Goal: Task Accomplishment & Management: Use online tool/utility

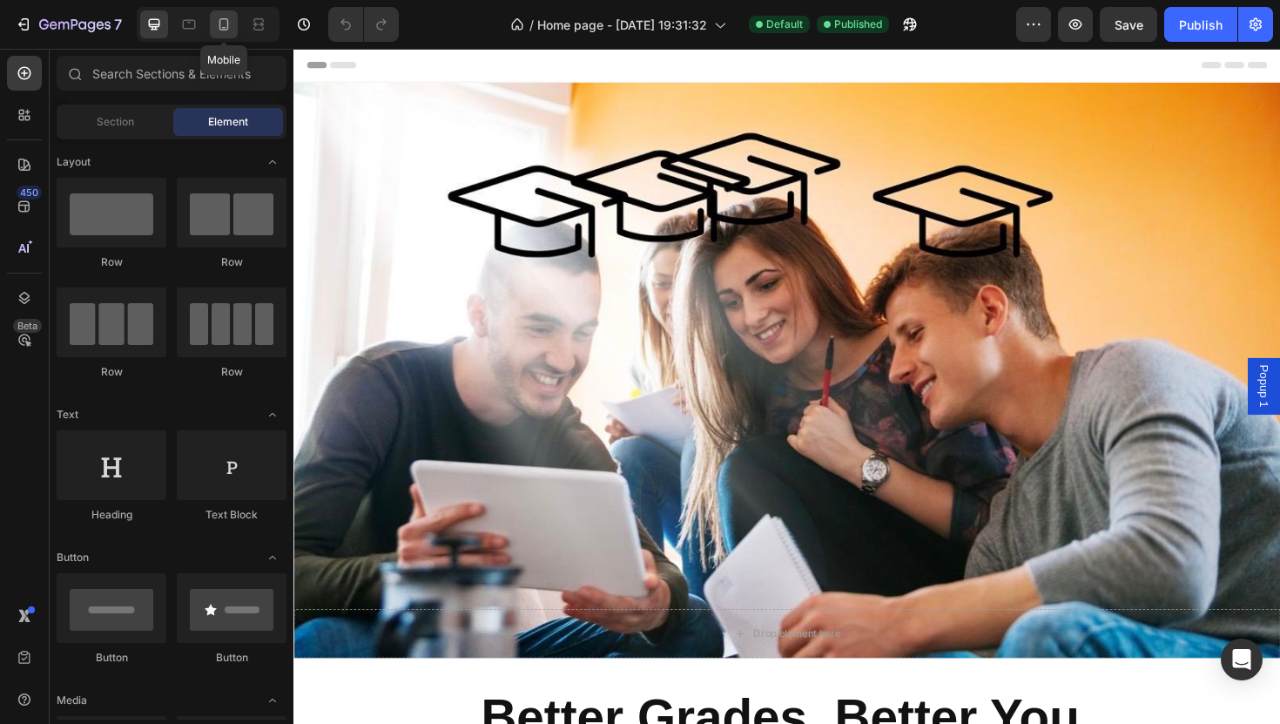
click at [217, 26] on icon at bounding box center [223, 24] width 17 height 17
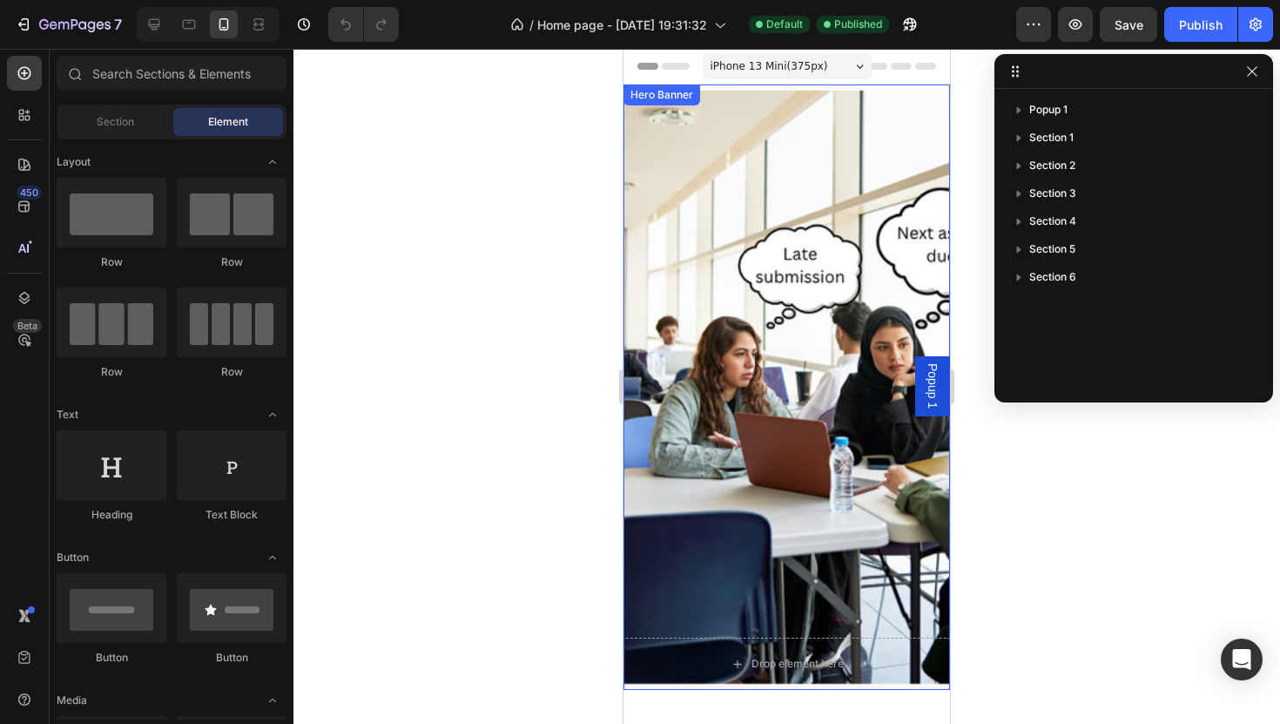
click at [752, 245] on div "Overlay" at bounding box center [787, 386] width 327 height 605
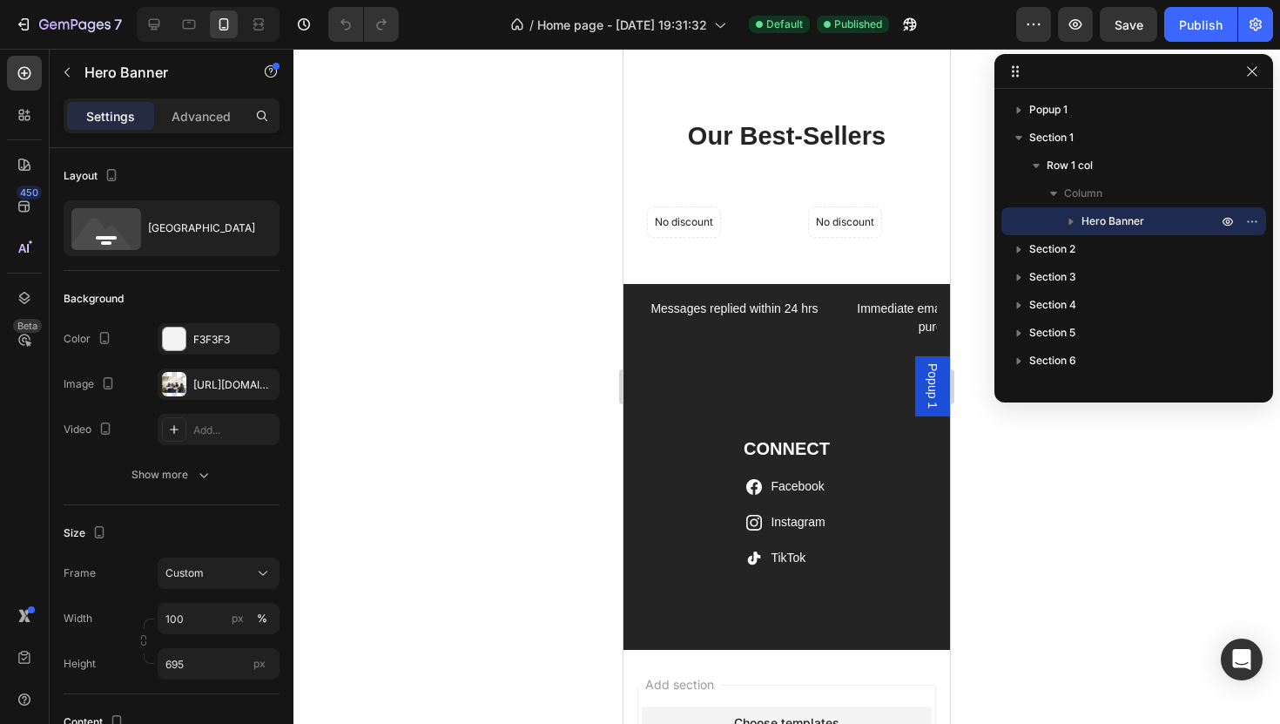
scroll to position [1726, 0]
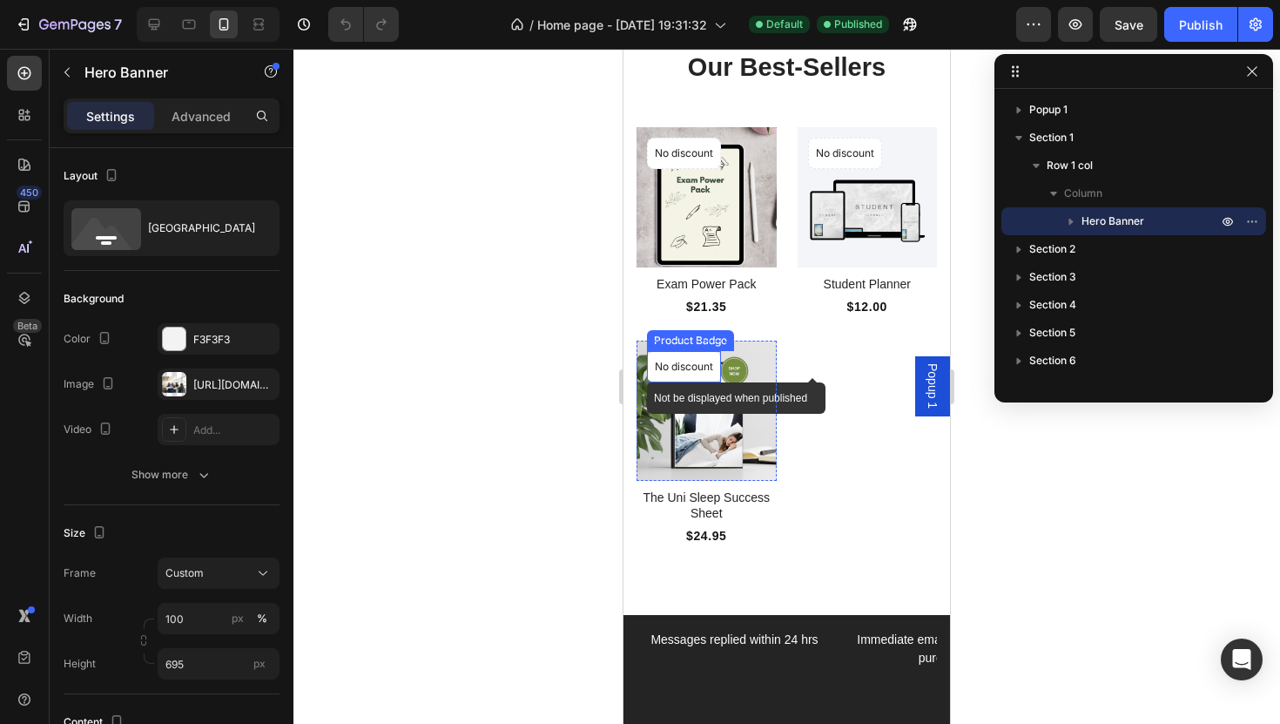
click at [673, 368] on p "No discount" at bounding box center [684, 367] width 58 height 16
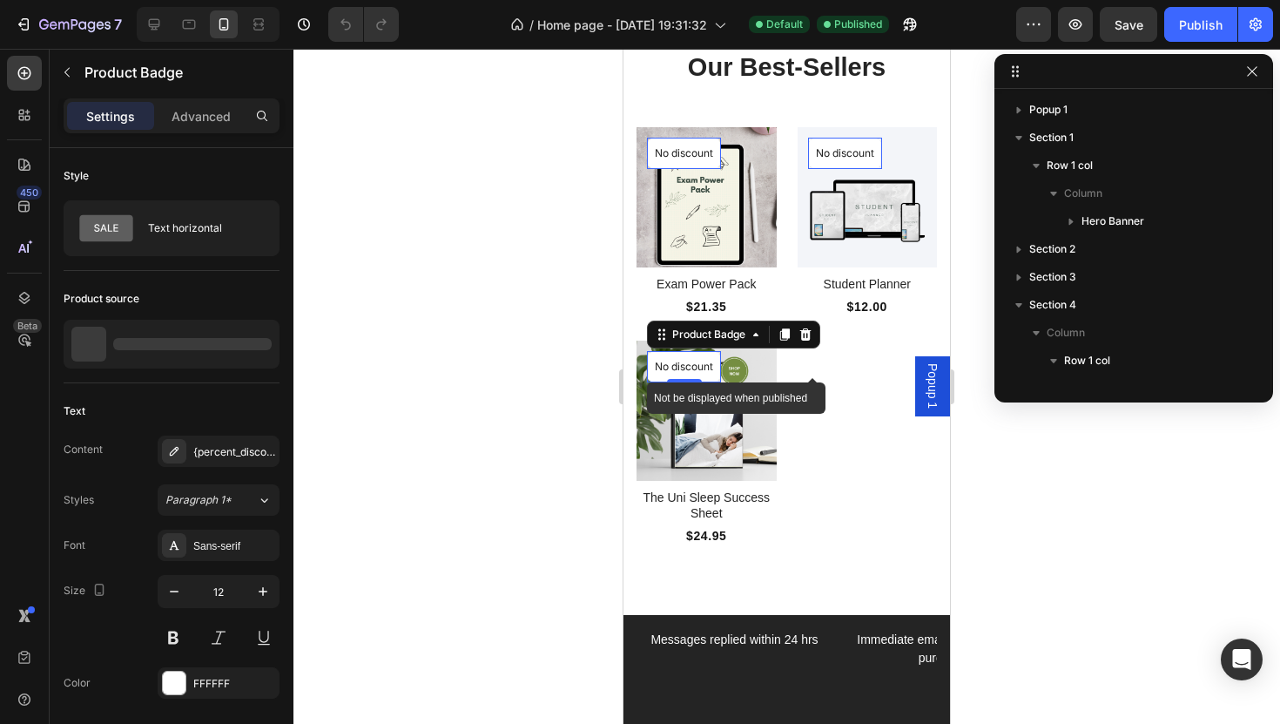
scroll to position [298, 0]
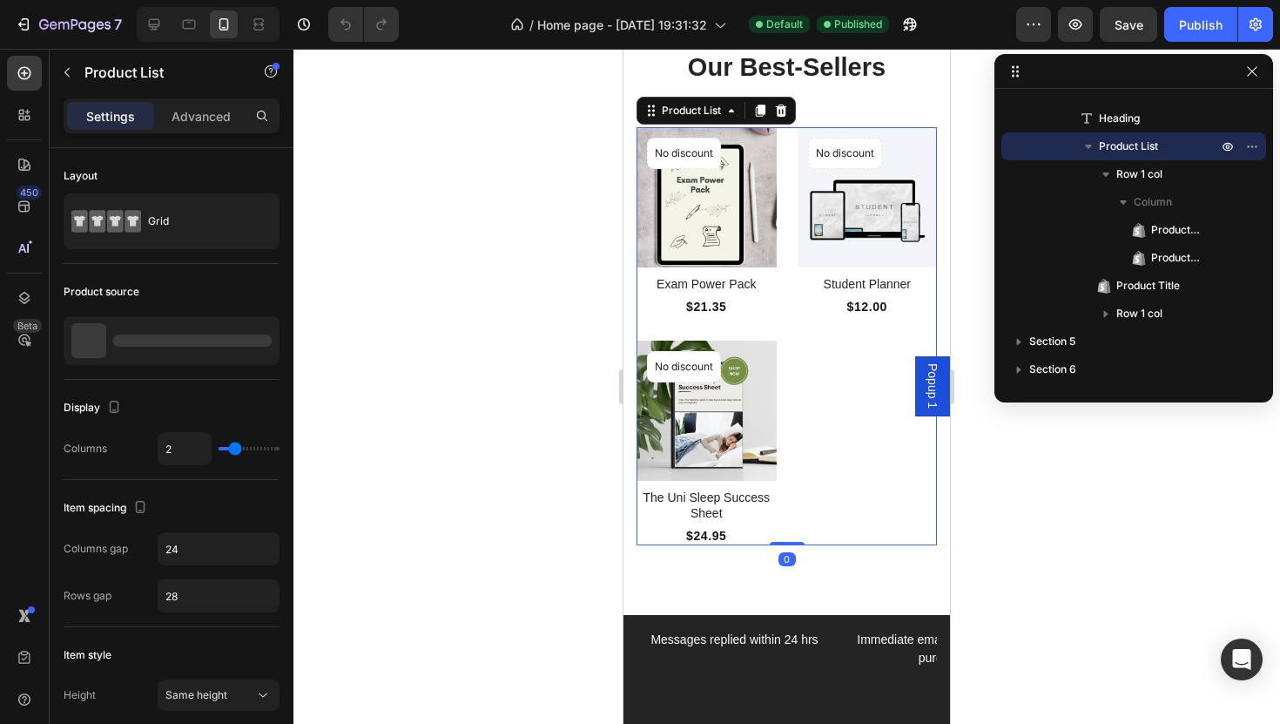
click at [828, 366] on div "Product Images No discount Not be displayed when published Product Badge Row Ex…" at bounding box center [787, 336] width 300 height 418
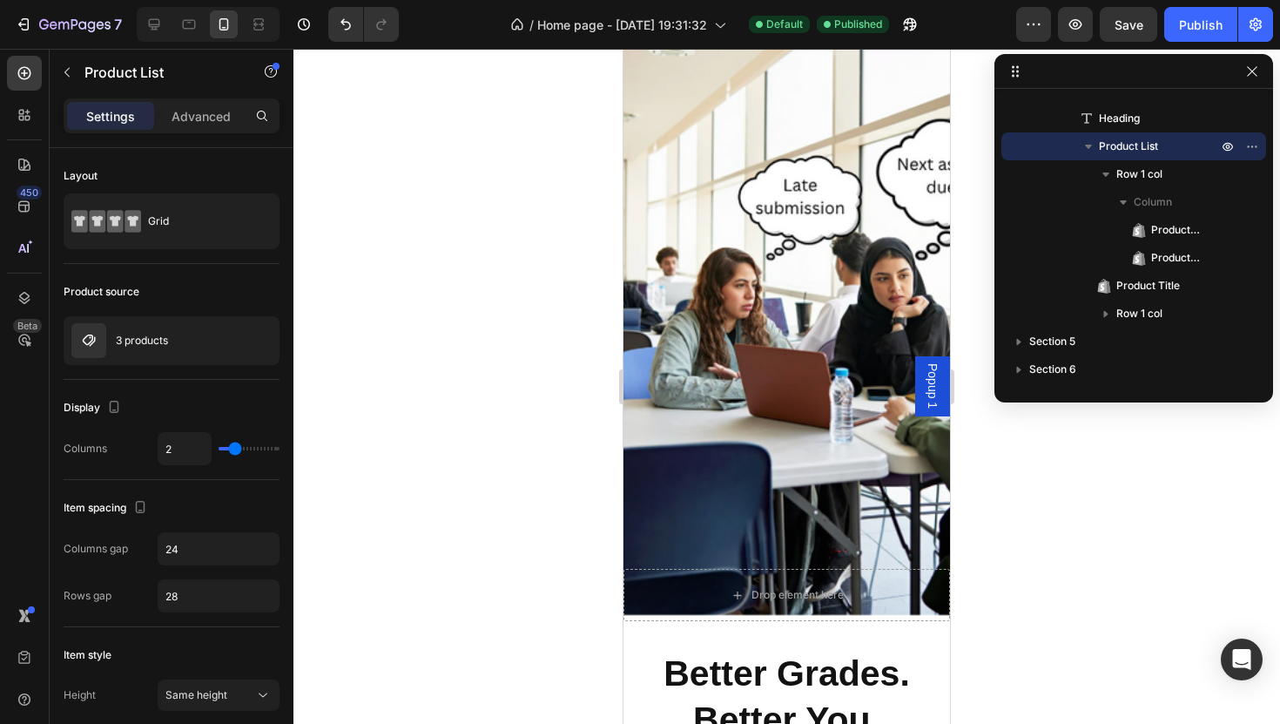
scroll to position [0, 0]
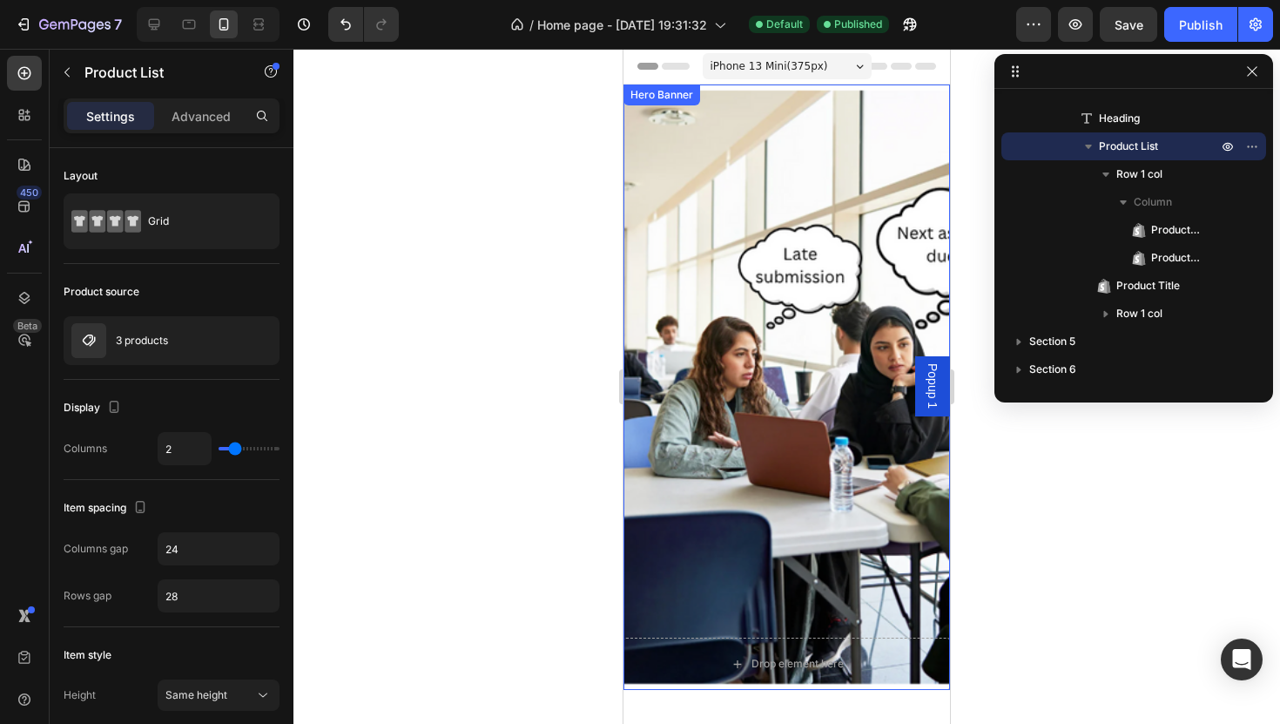
click at [720, 211] on div "Overlay" at bounding box center [787, 386] width 327 height 605
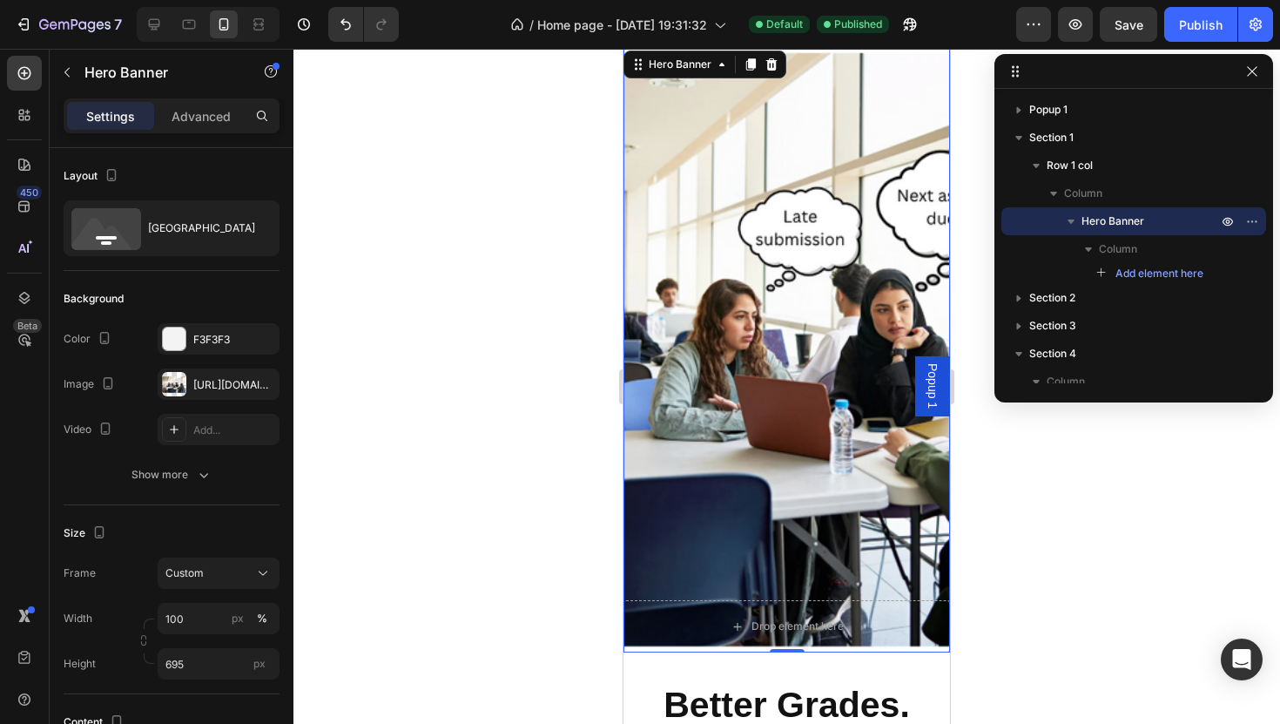
scroll to position [22, 0]
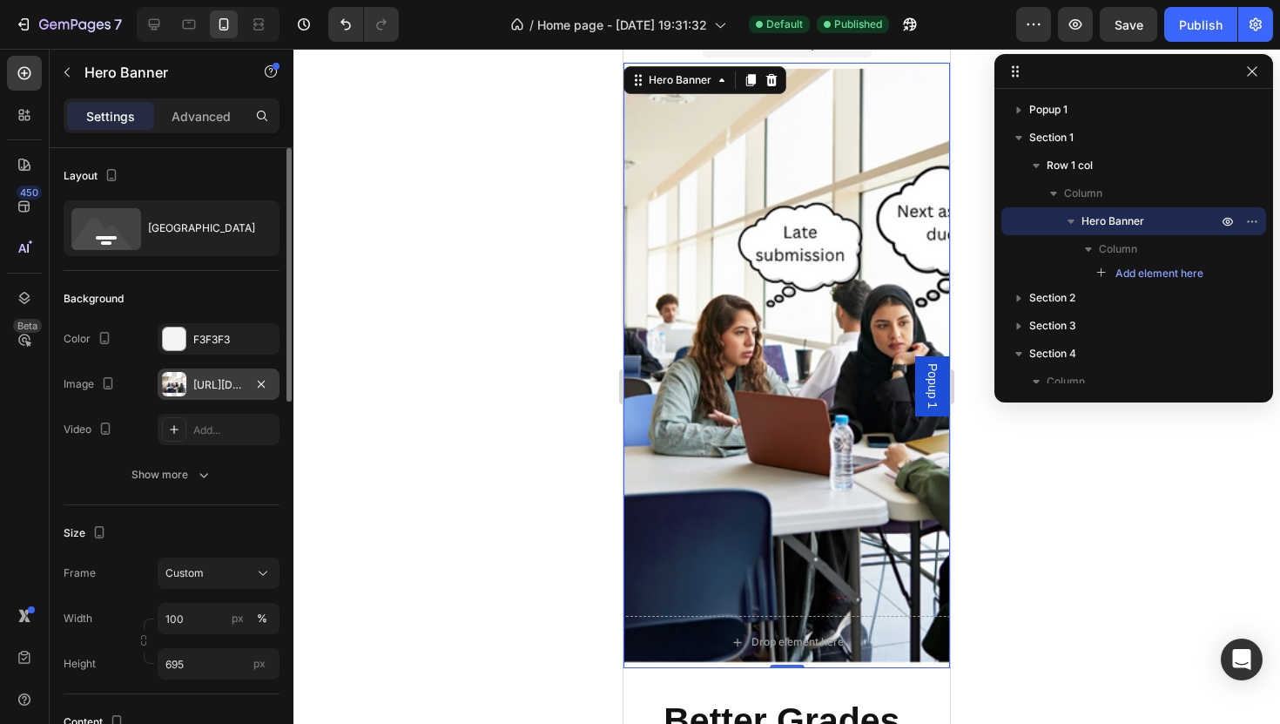
click at [222, 383] on div "[URL][DOMAIN_NAME]" at bounding box center [218, 385] width 51 height 16
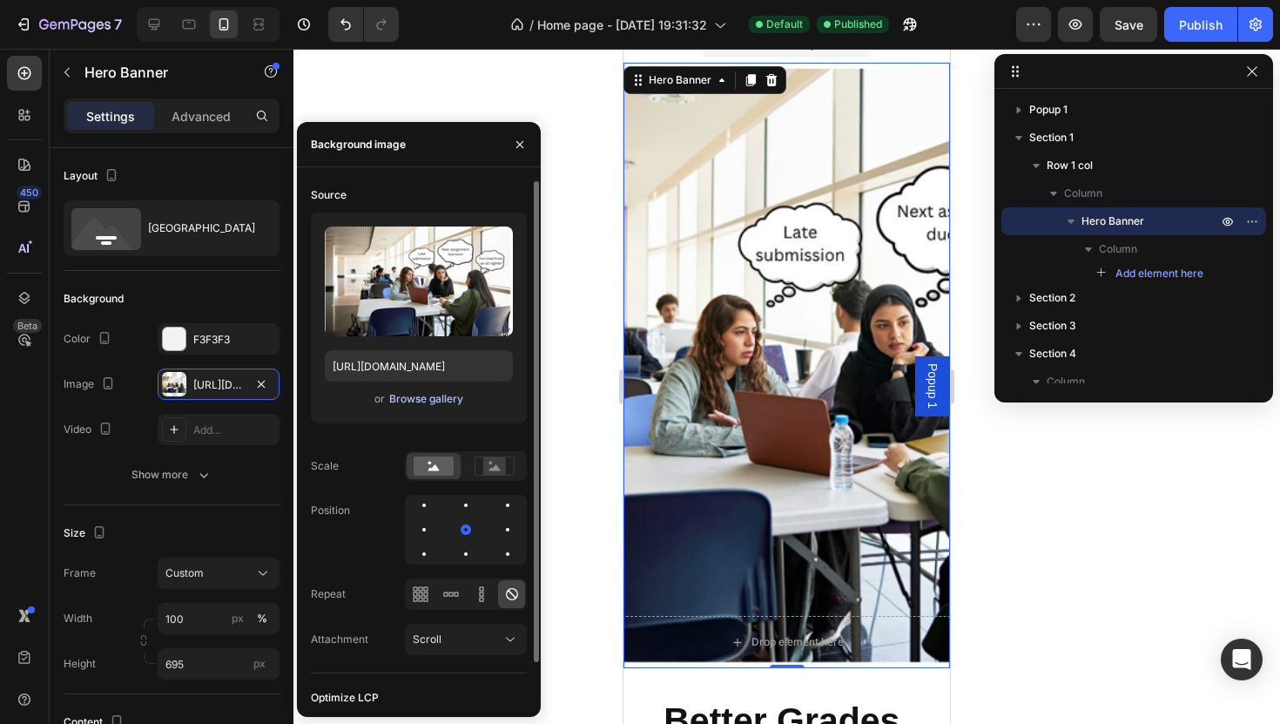
click at [408, 399] on div "Browse gallery" at bounding box center [426, 399] width 74 height 16
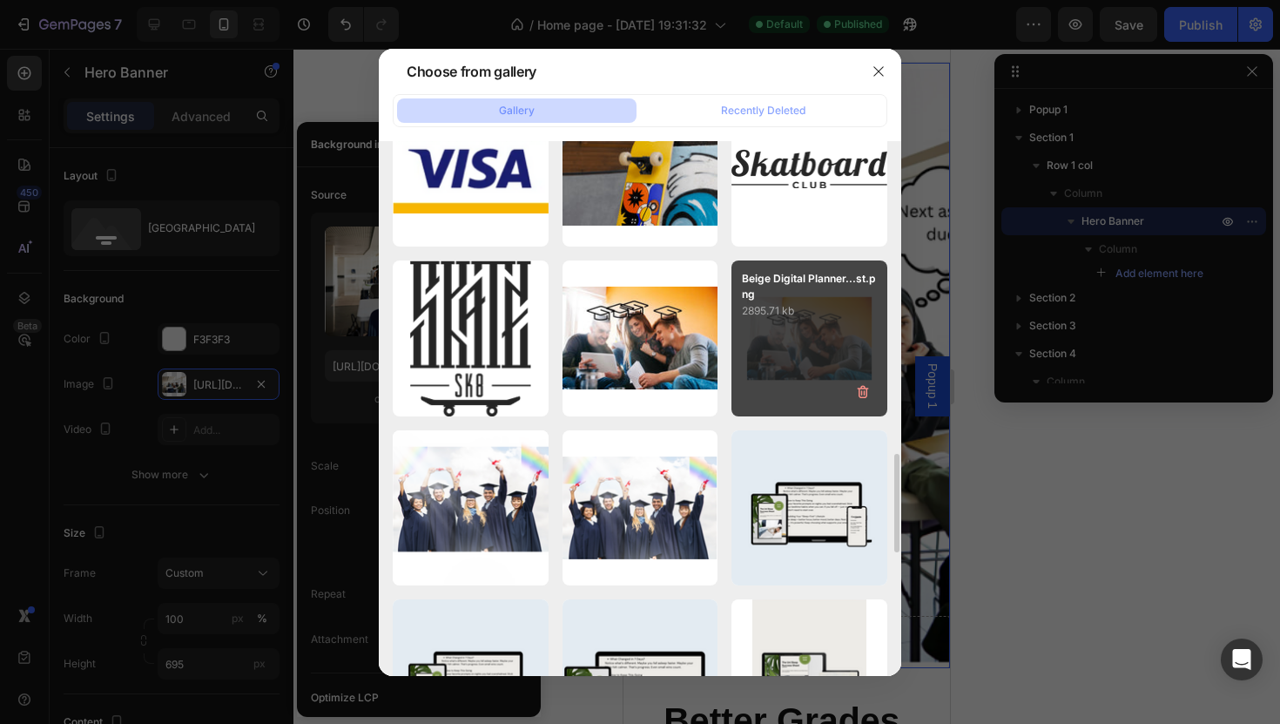
scroll to position [1749, 0]
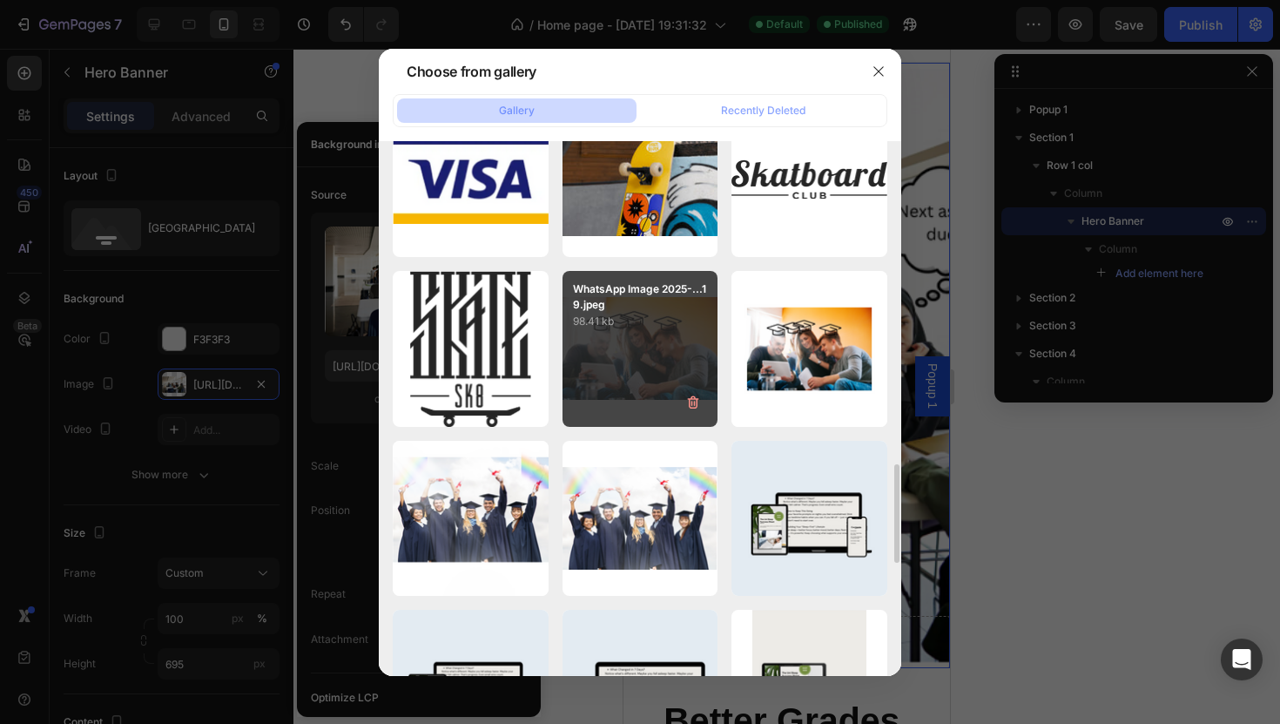
click at [627, 377] on div "WhatsApp Image 2025-...19.jpeg 98.41 kb" at bounding box center [641, 349] width 156 height 156
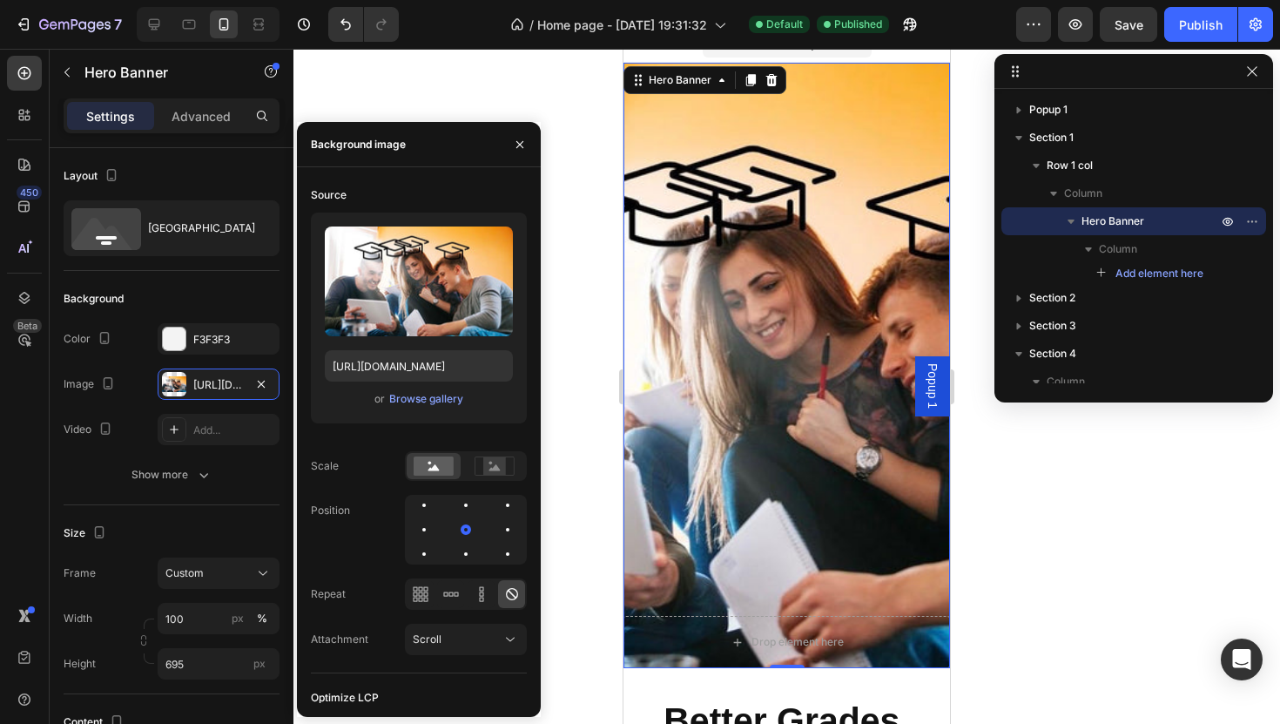
scroll to position [49, 0]
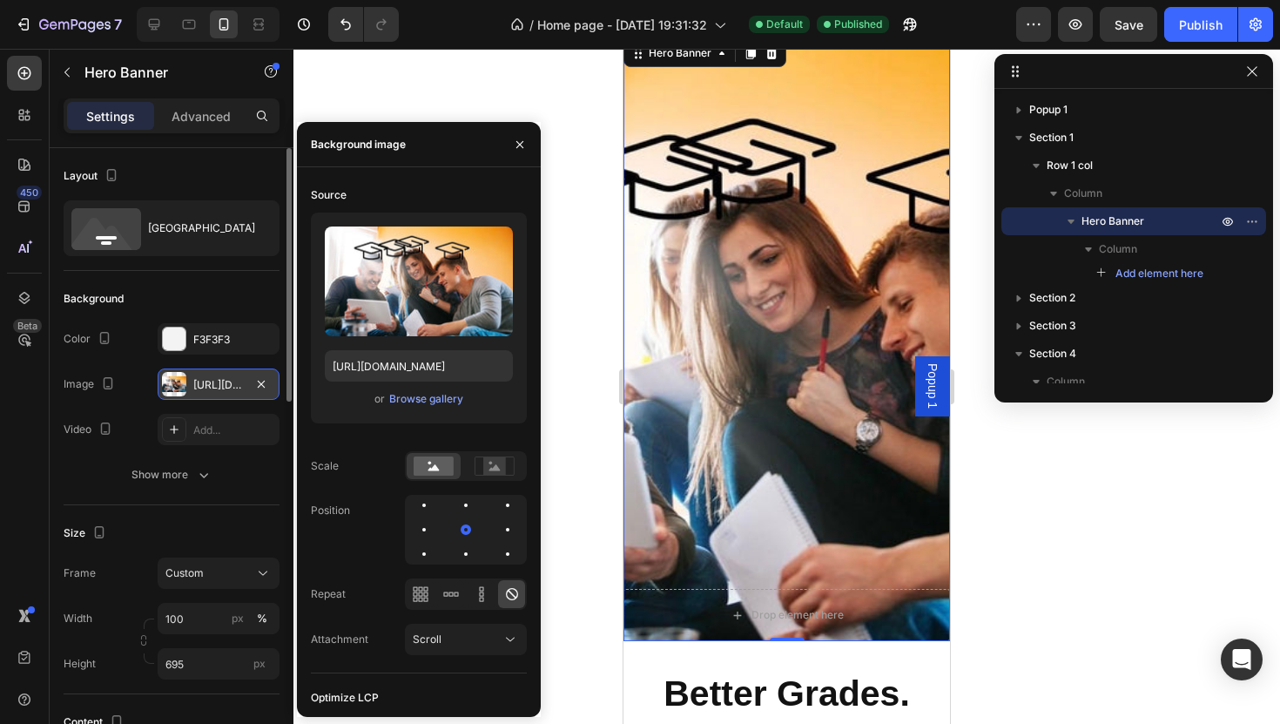
click at [237, 382] on div "[URL][DOMAIN_NAME]" at bounding box center [218, 385] width 51 height 16
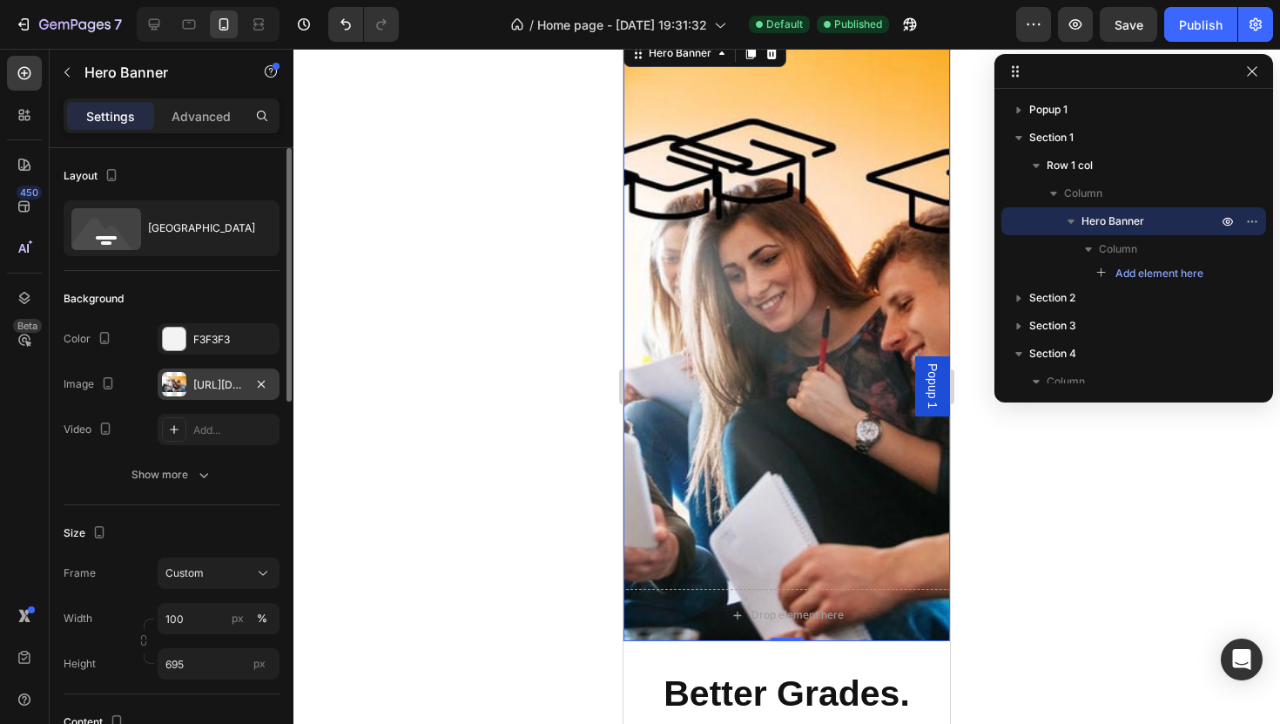
click at [207, 379] on div "[URL][DOMAIN_NAME]" at bounding box center [218, 385] width 51 height 16
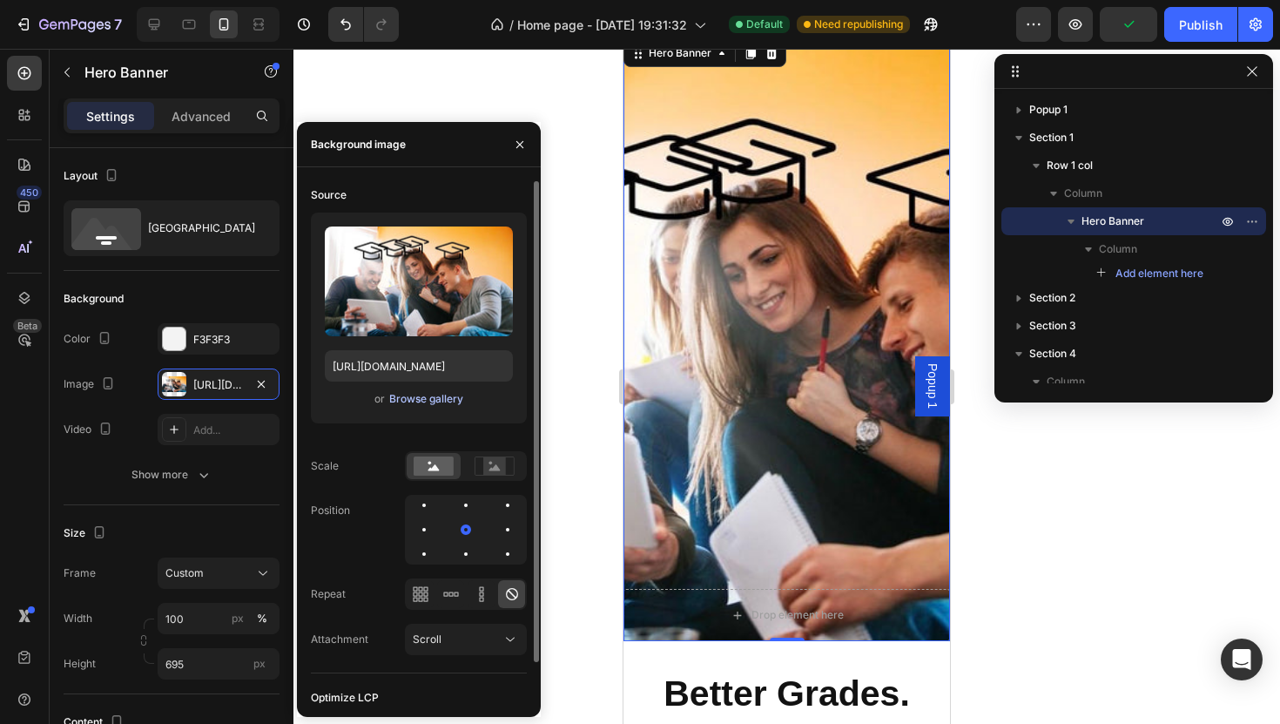
click at [421, 395] on div "Browse gallery" at bounding box center [426, 399] width 74 height 16
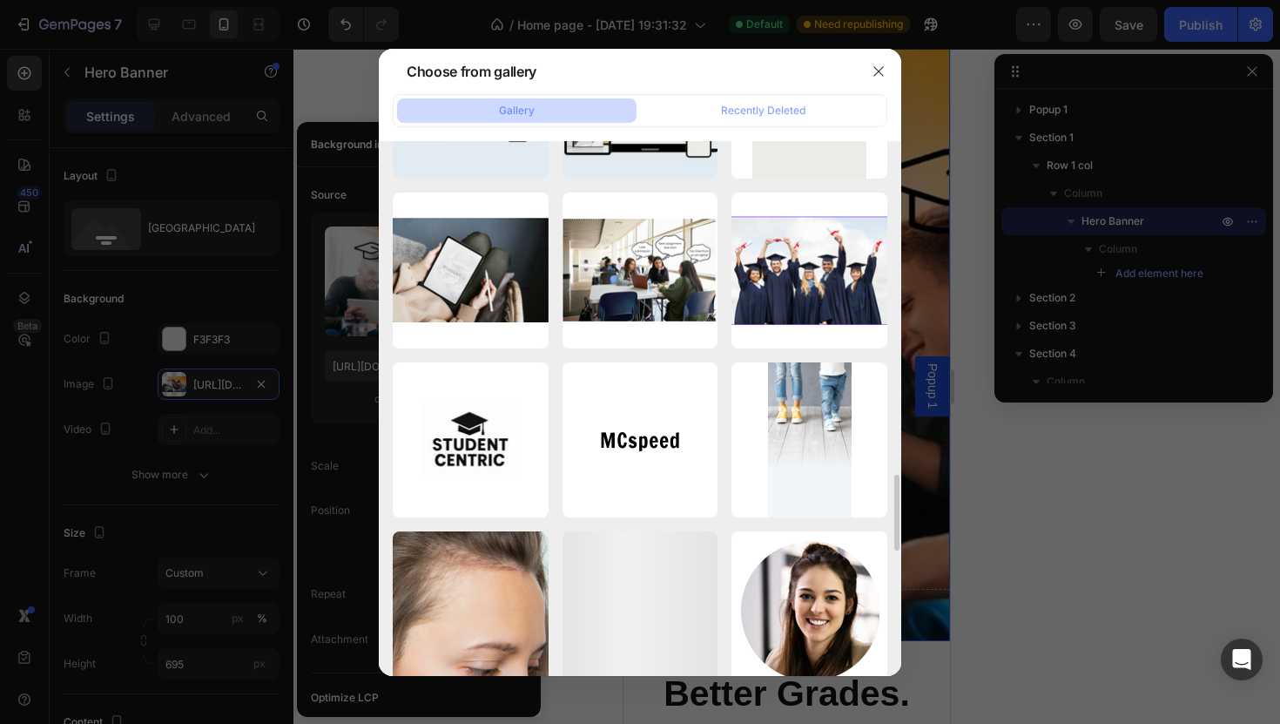
scroll to position [2338, 0]
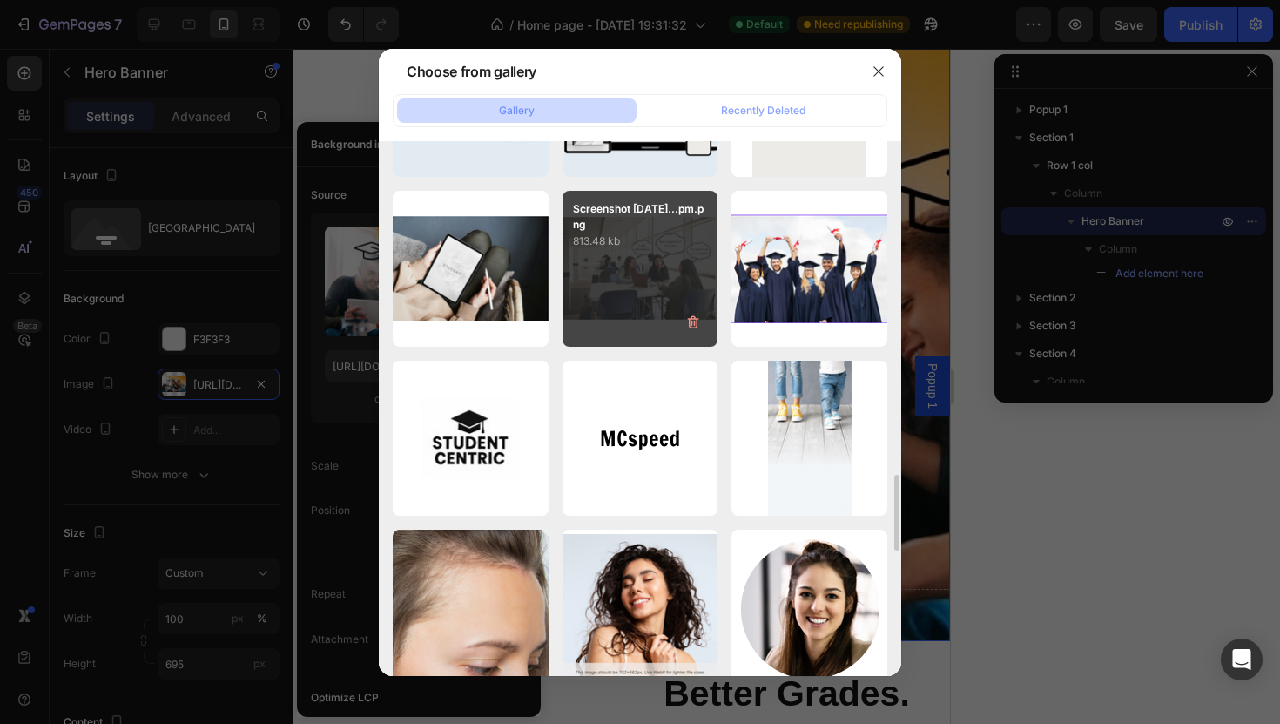
click at [611, 296] on div "Screenshot [DATE]...pm.png 813.48 kb" at bounding box center [641, 269] width 156 height 156
type input "[URL][DOMAIN_NAME]"
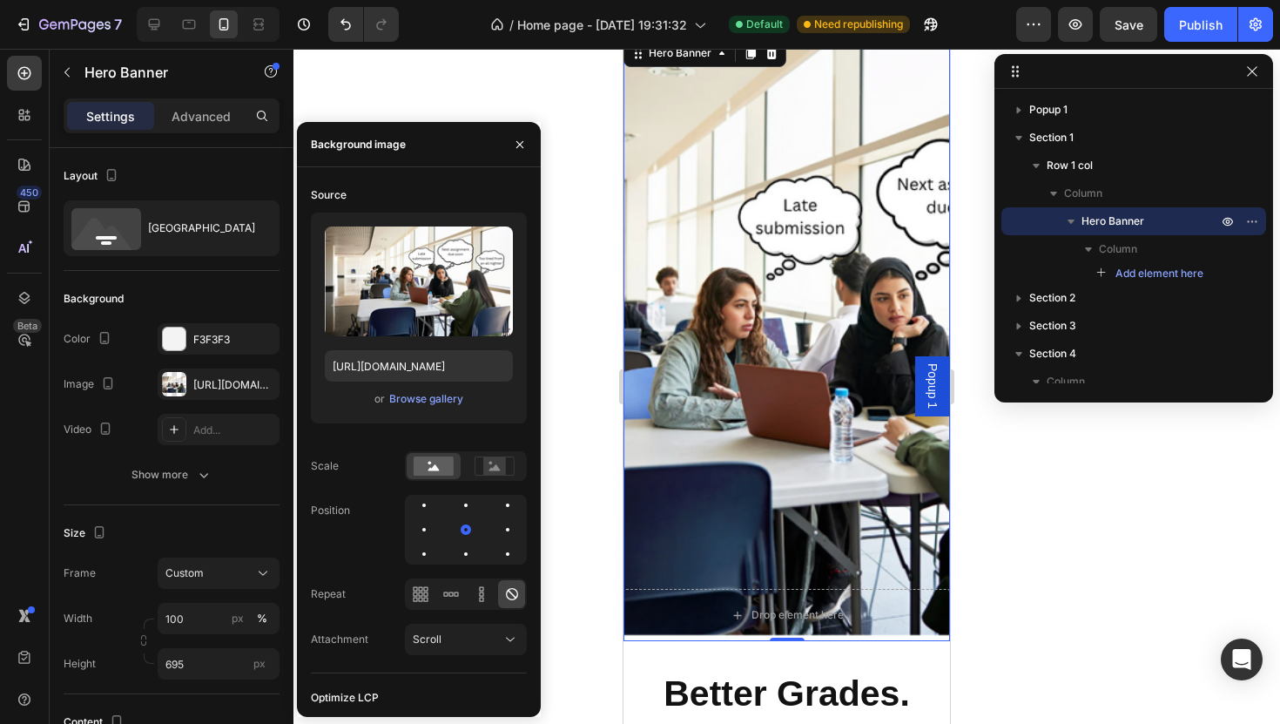
click at [578, 284] on div at bounding box center [787, 386] width 987 height 675
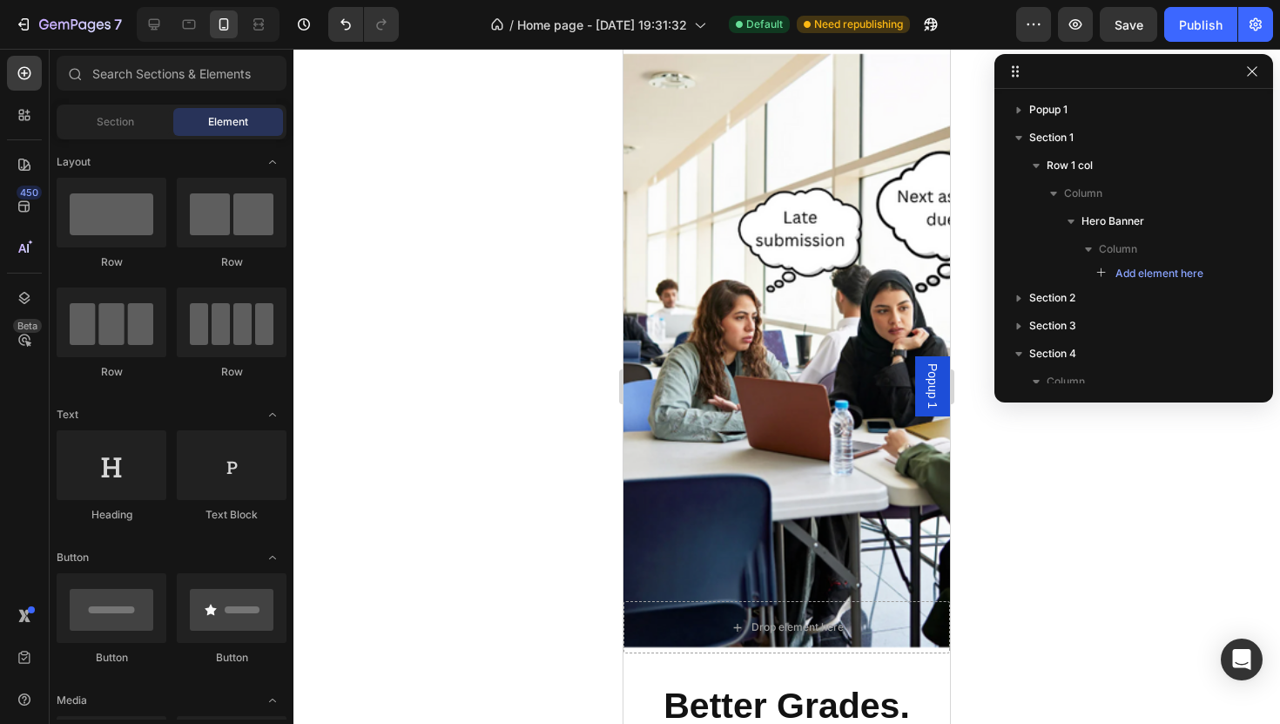
scroll to position [0, 0]
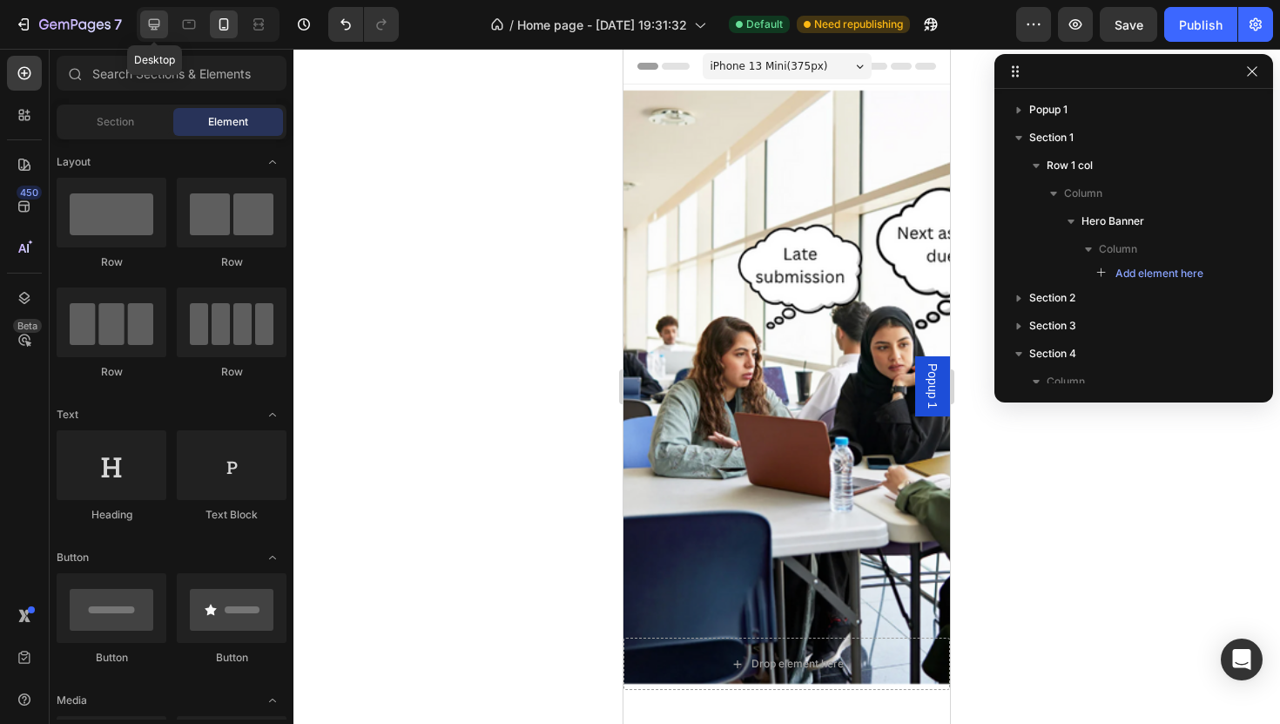
click at [154, 23] on icon at bounding box center [153, 24] width 17 height 17
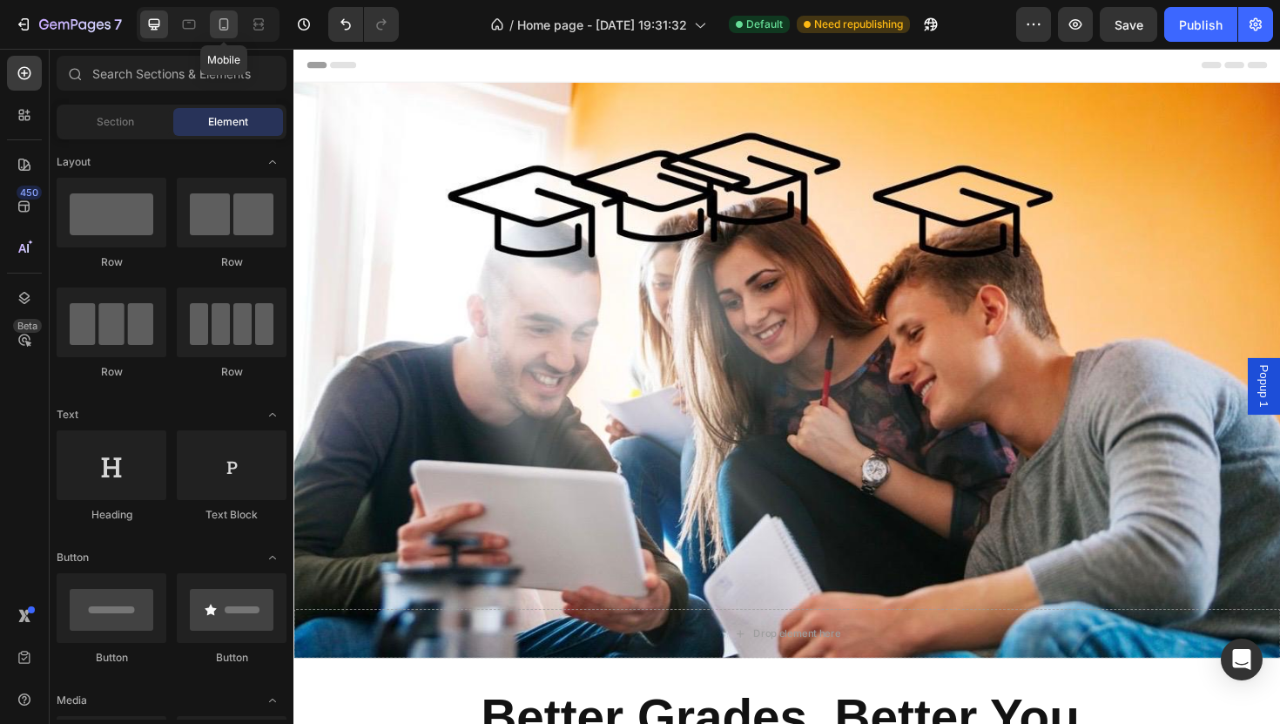
click at [226, 24] on icon at bounding box center [223, 24] width 17 height 17
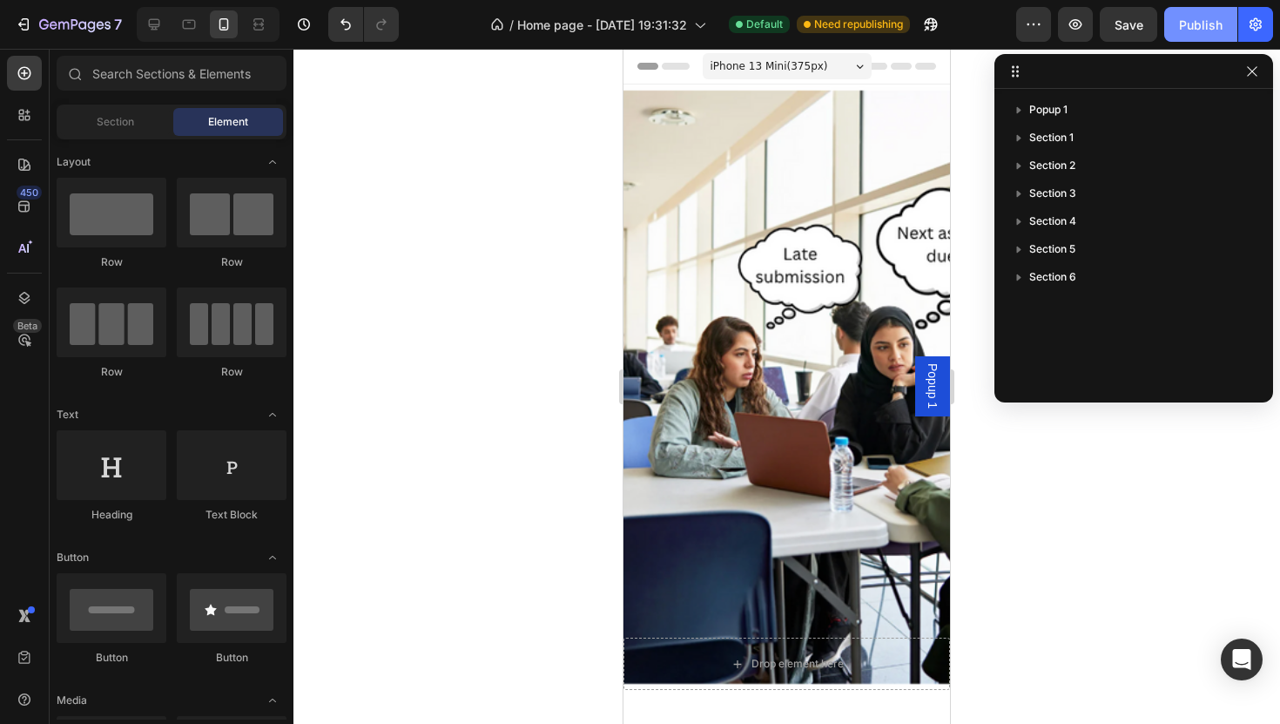
click at [1208, 28] on div "Publish" at bounding box center [1201, 25] width 44 height 18
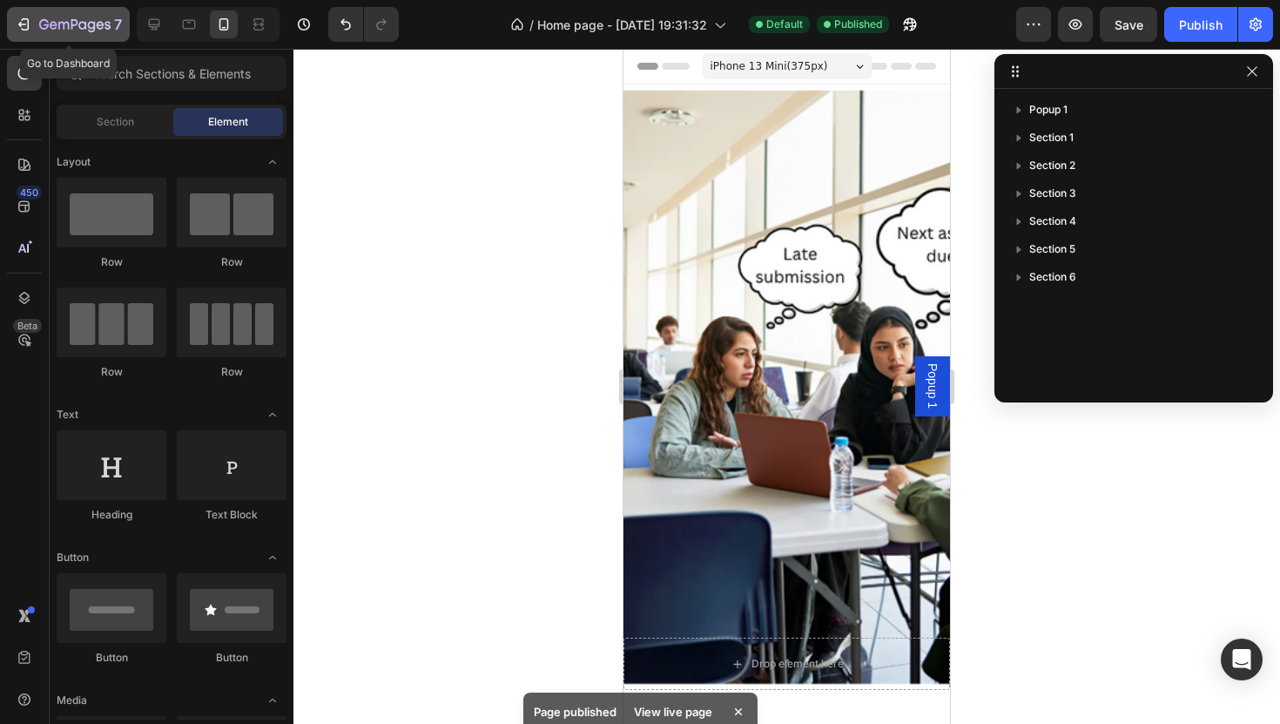
click at [45, 18] on icon "button" at bounding box center [74, 25] width 71 height 15
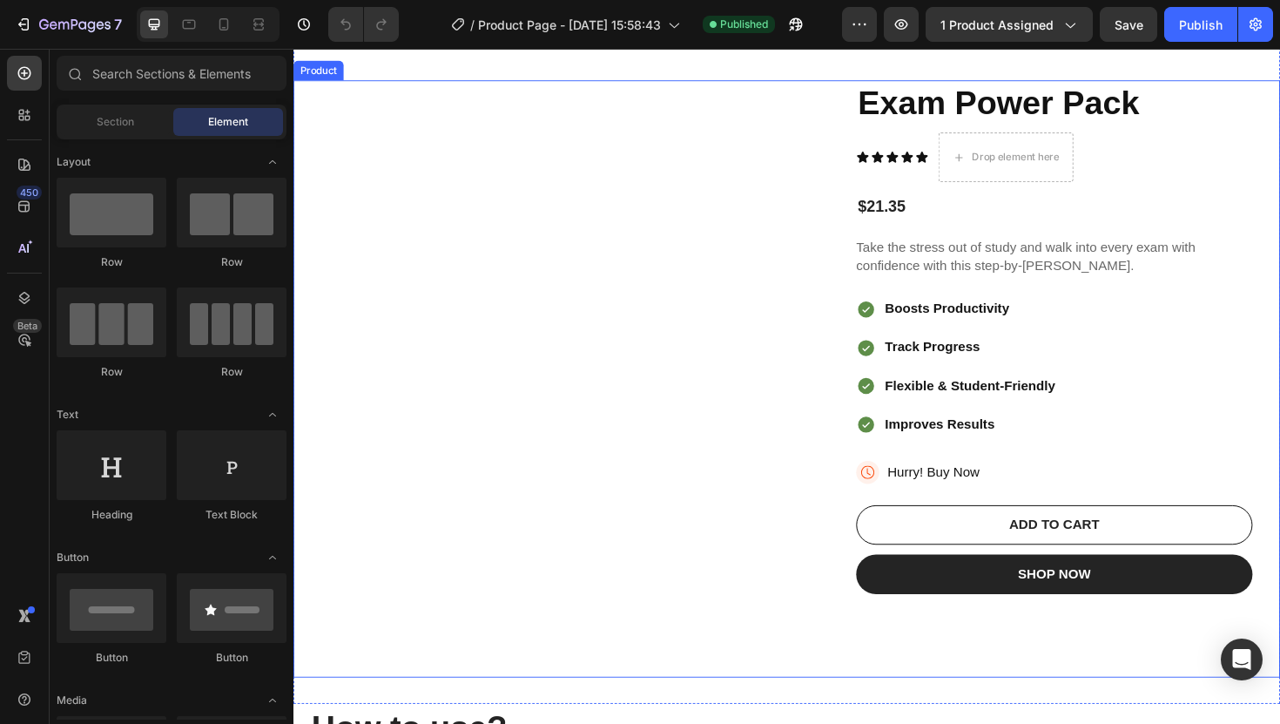
scroll to position [80, 0]
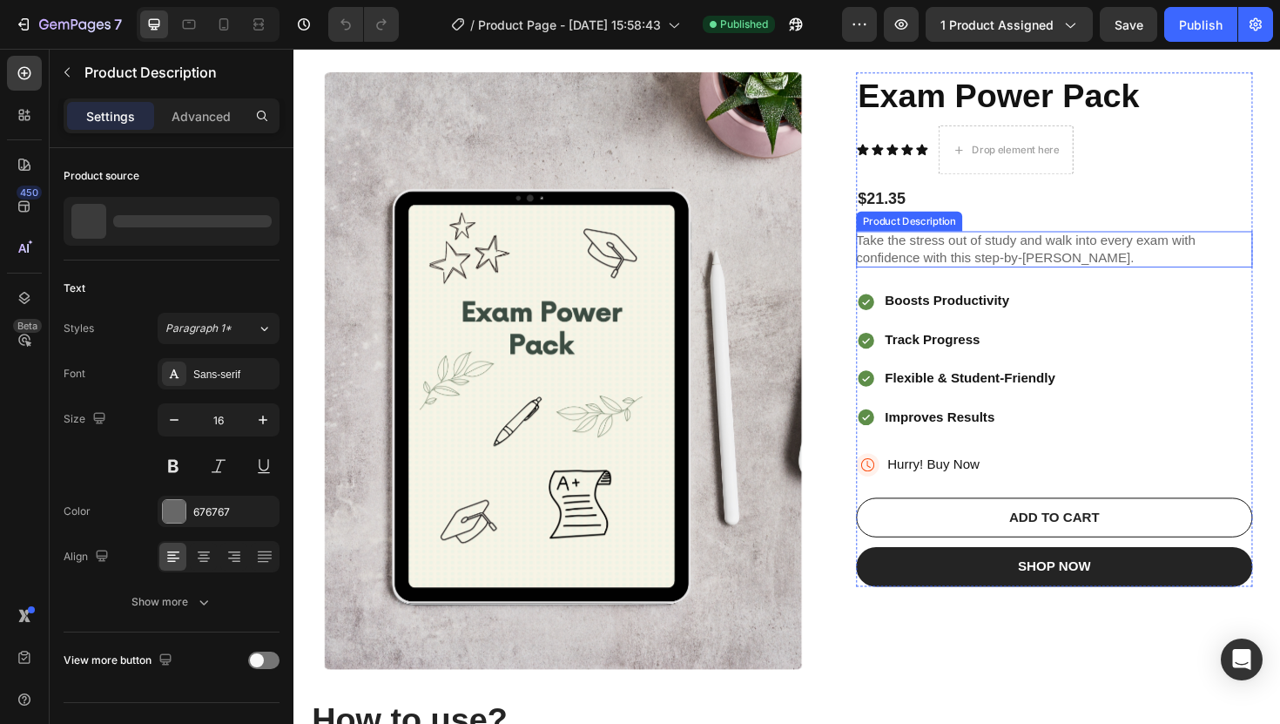
click at [1049, 254] on p "Take the stress out of study and walk into every exam with confidence with this…" at bounding box center [1069, 261] width 360 height 34
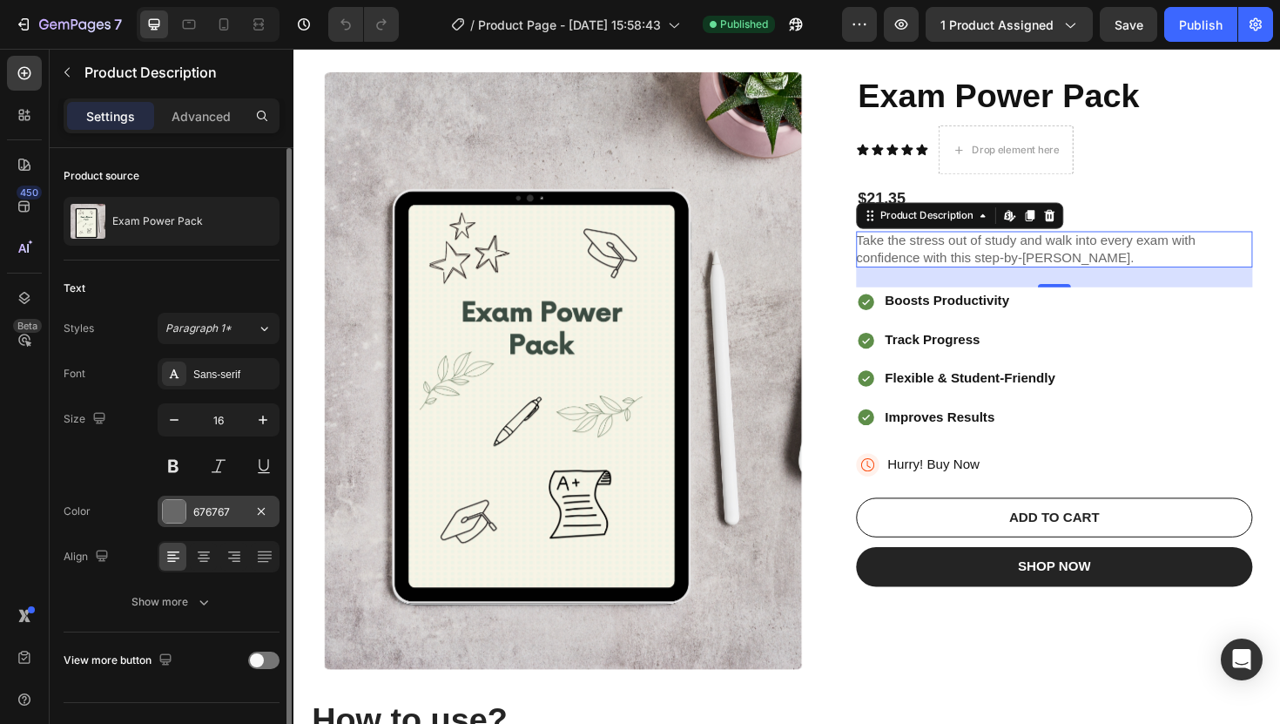
click at [193, 510] on div "676767" at bounding box center [218, 512] width 51 height 16
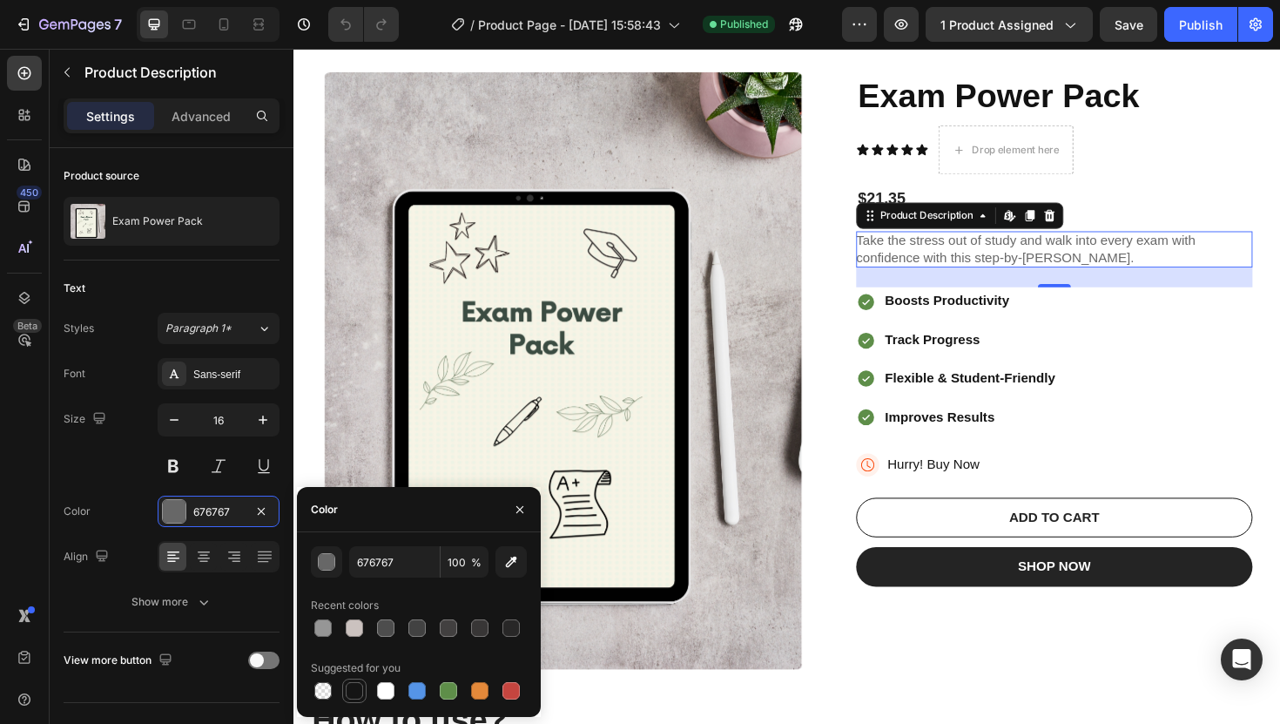
click at [348, 689] on div at bounding box center [354, 690] width 17 height 17
type input "151515"
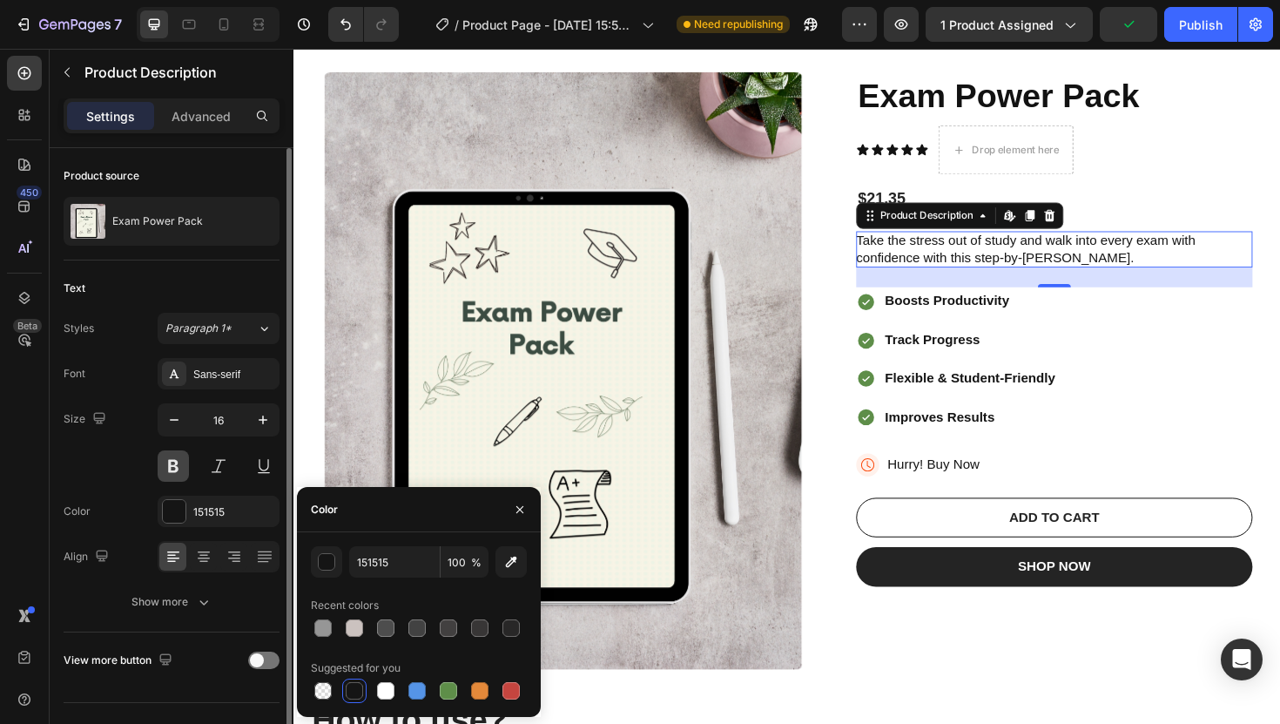
click at [176, 462] on button at bounding box center [173, 465] width 31 height 31
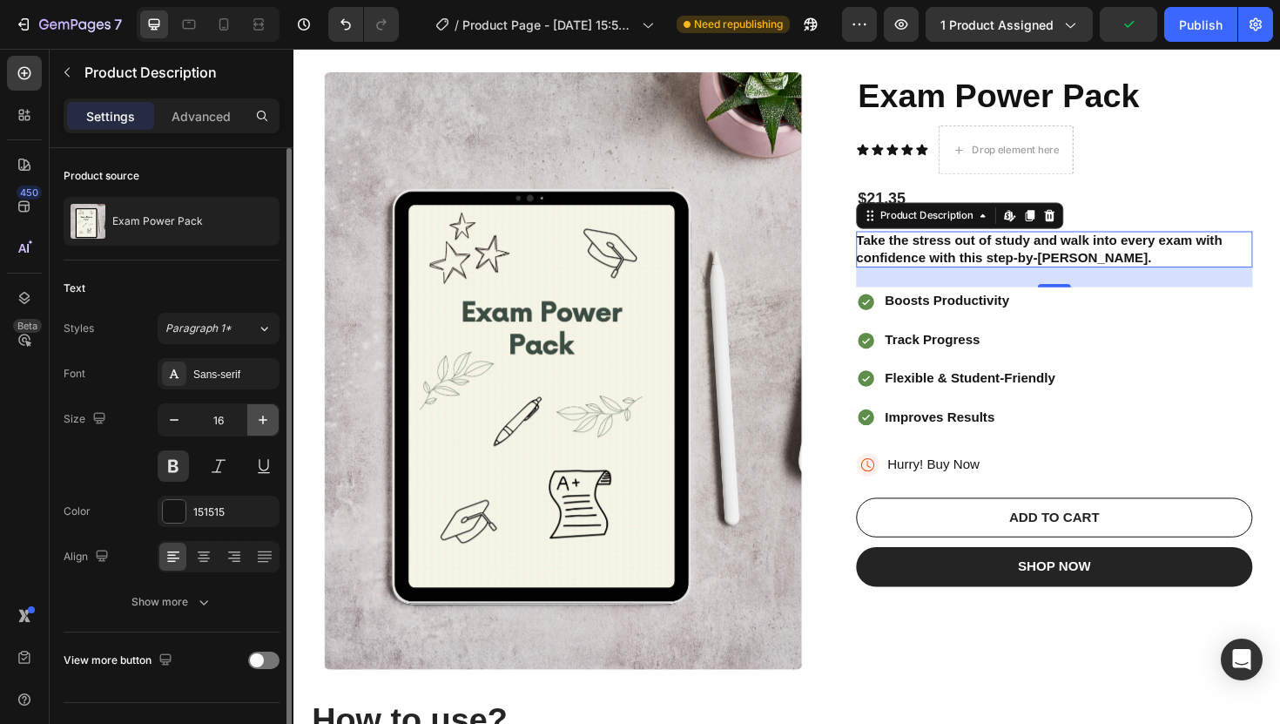
click at [261, 417] on icon "button" at bounding box center [262, 419] width 17 height 17
type input "17"
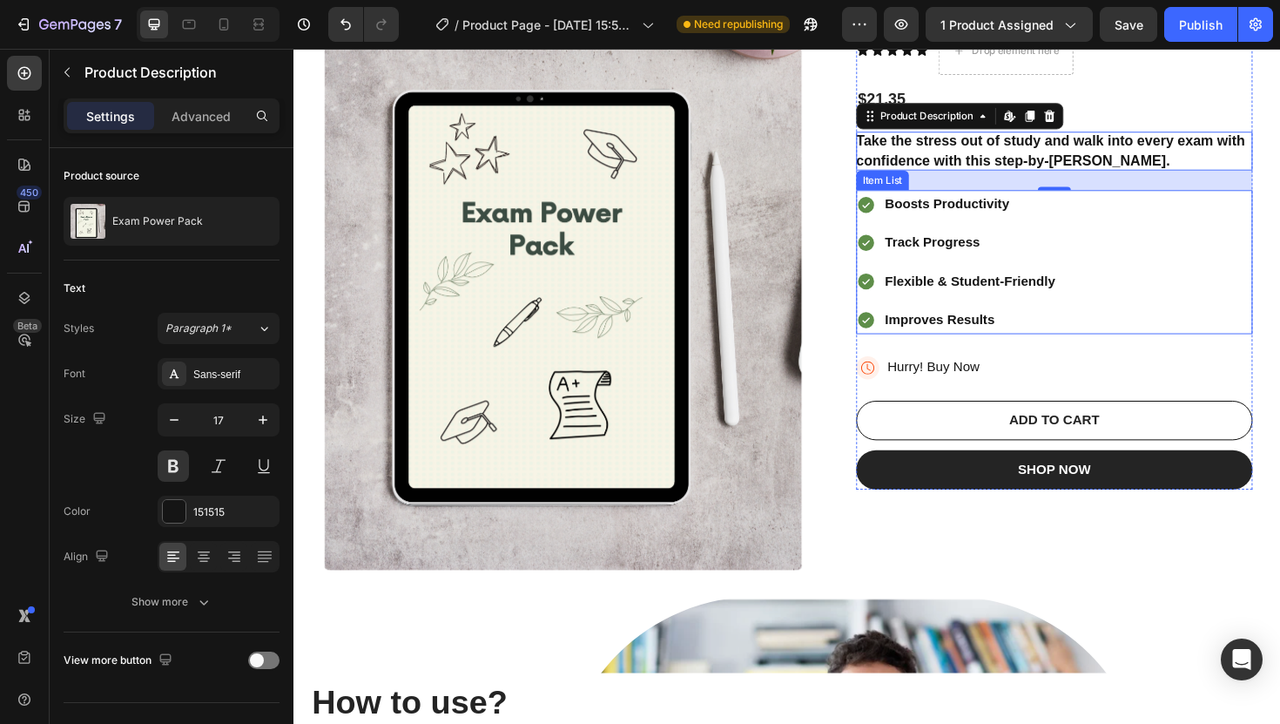
scroll to position [226, 0]
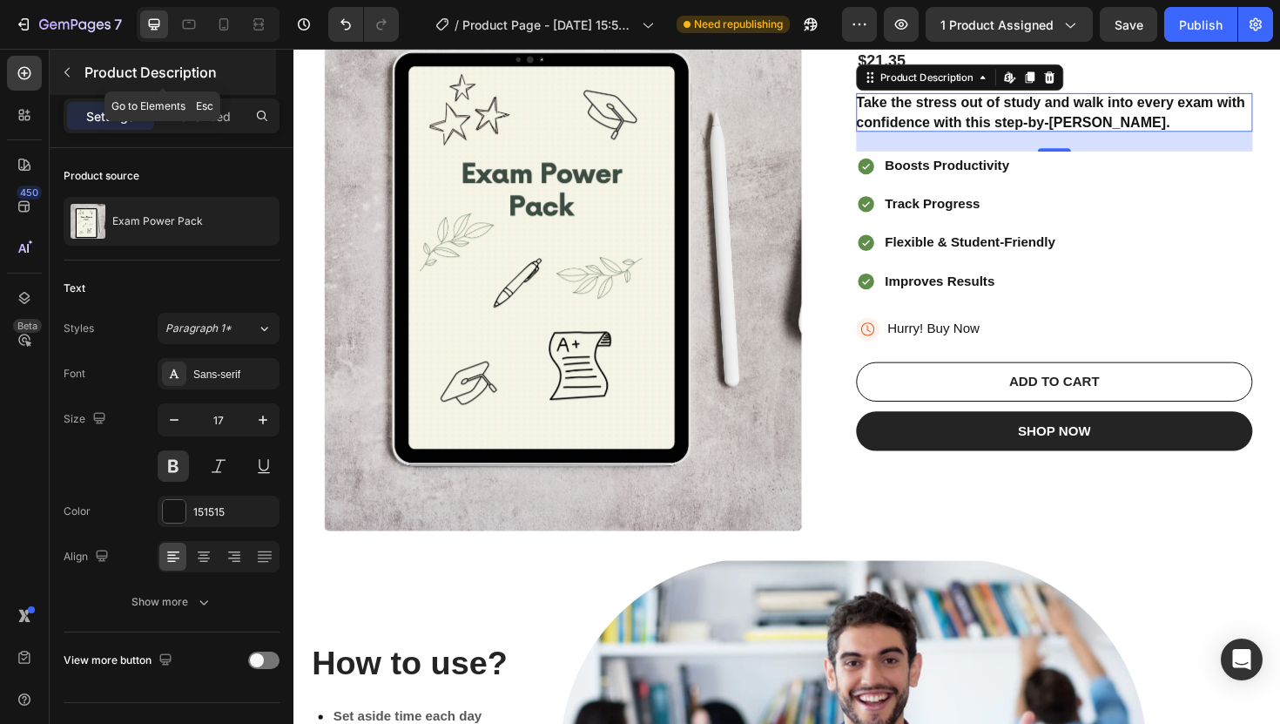
click at [72, 69] on icon "button" at bounding box center [67, 72] width 14 height 14
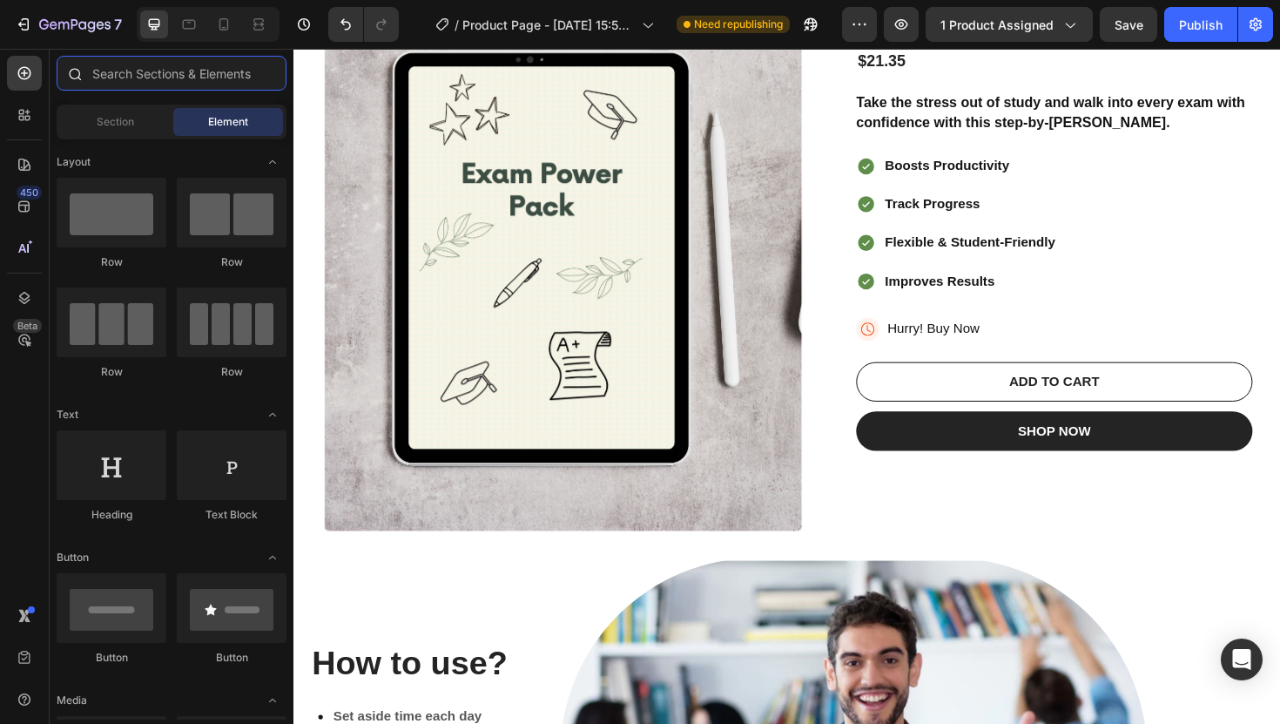
click at [171, 88] on input "text" at bounding box center [172, 73] width 230 height 35
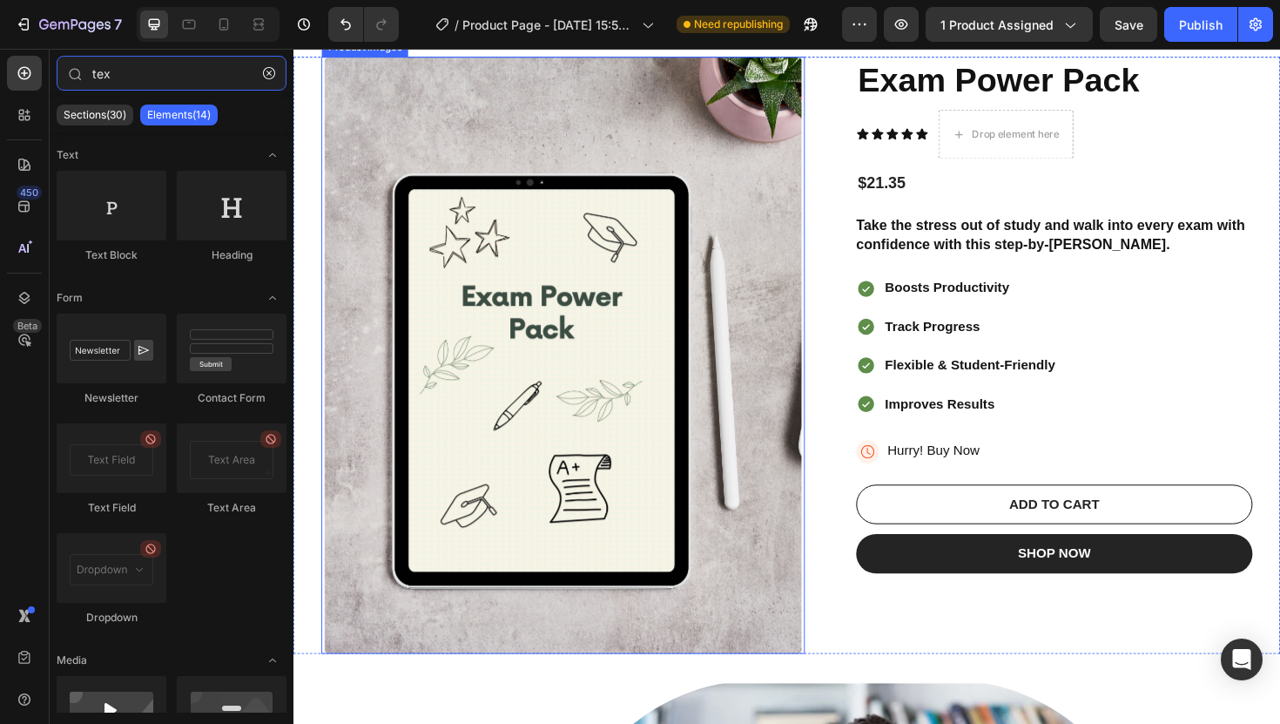
scroll to position [116, 0]
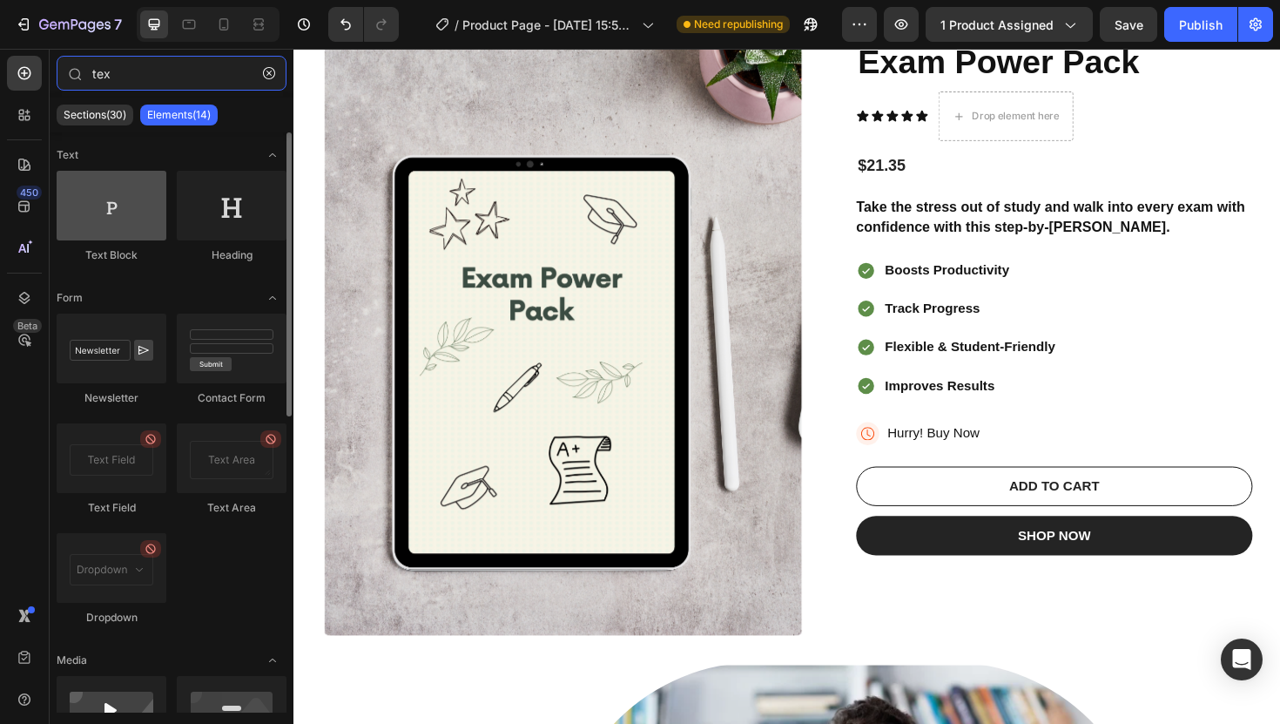
type input "tex"
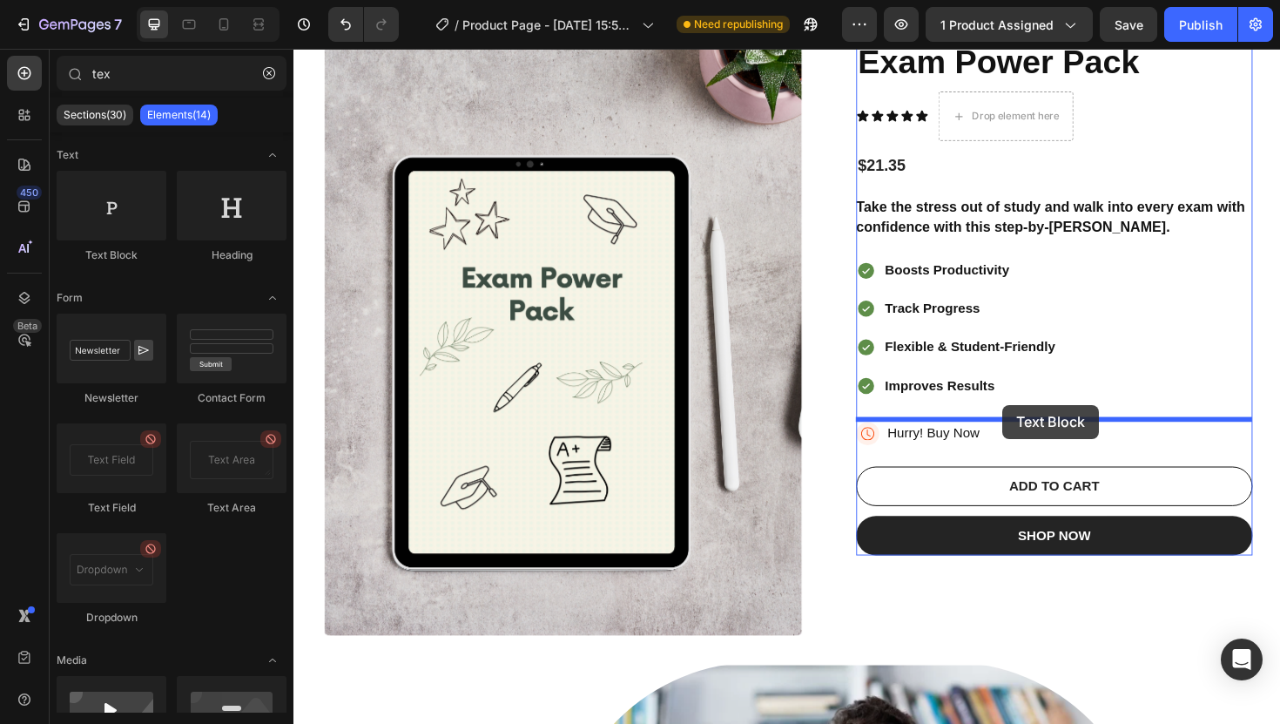
drag, startPoint x: 402, startPoint y: 254, endPoint x: 1044, endPoint y: 426, distance: 664.4
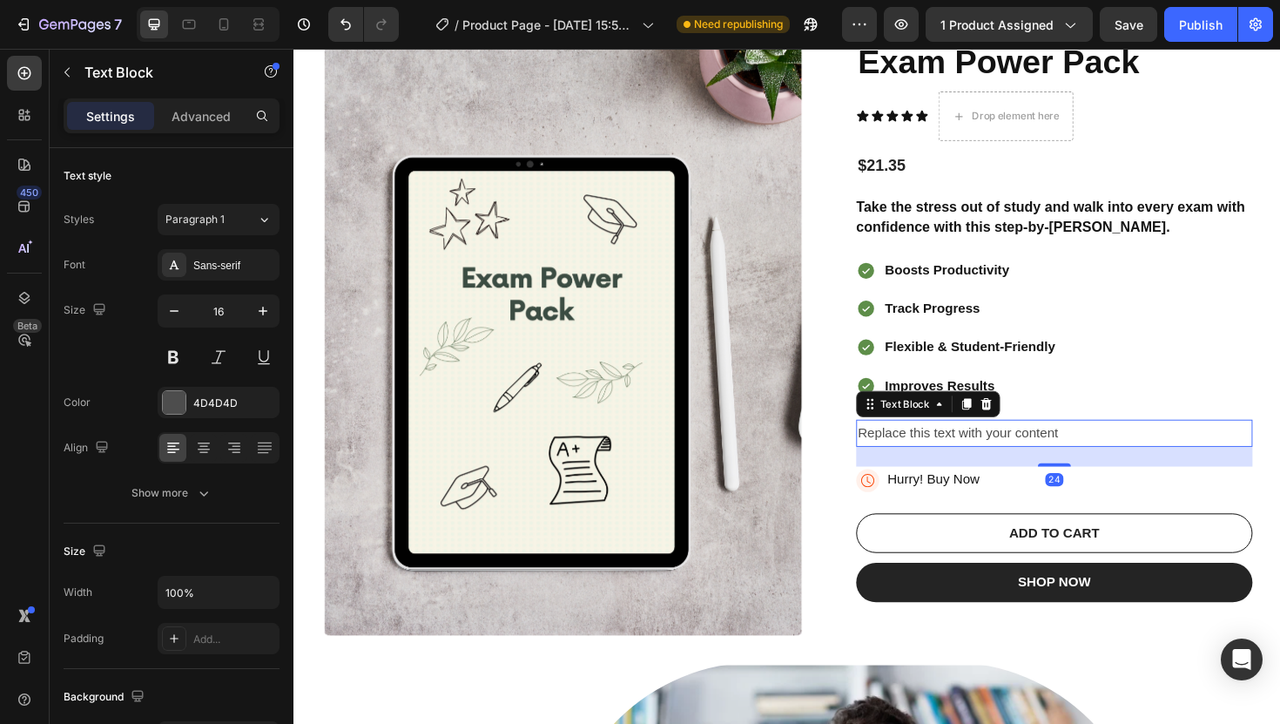
click at [1111, 454] on div "Replace this text with your content" at bounding box center [1099, 456] width 420 height 29
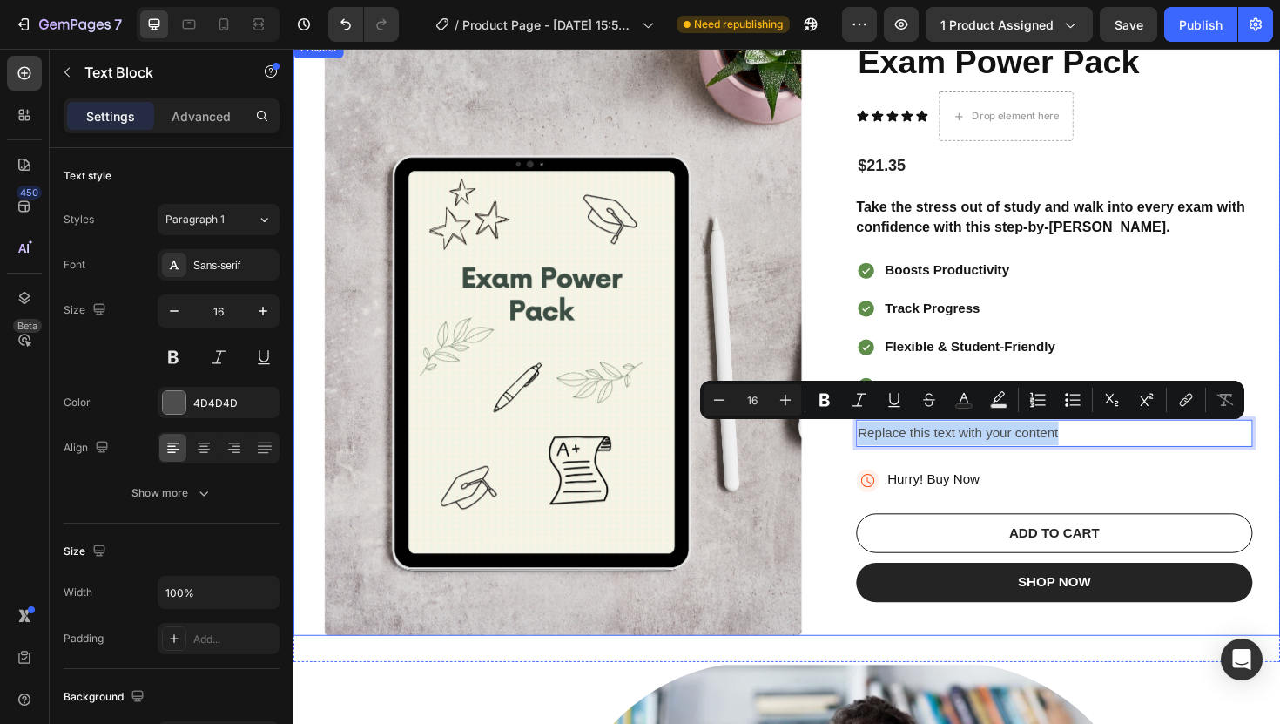
drag, startPoint x: 1111, startPoint y: 454, endPoint x: 887, endPoint y: 462, distance: 224.0
click at [887, 462] on div "Product Images Exam Power Pack Product Title Icon Icon Icon Icon Icon Icon List…" at bounding box center [816, 354] width 1045 height 632
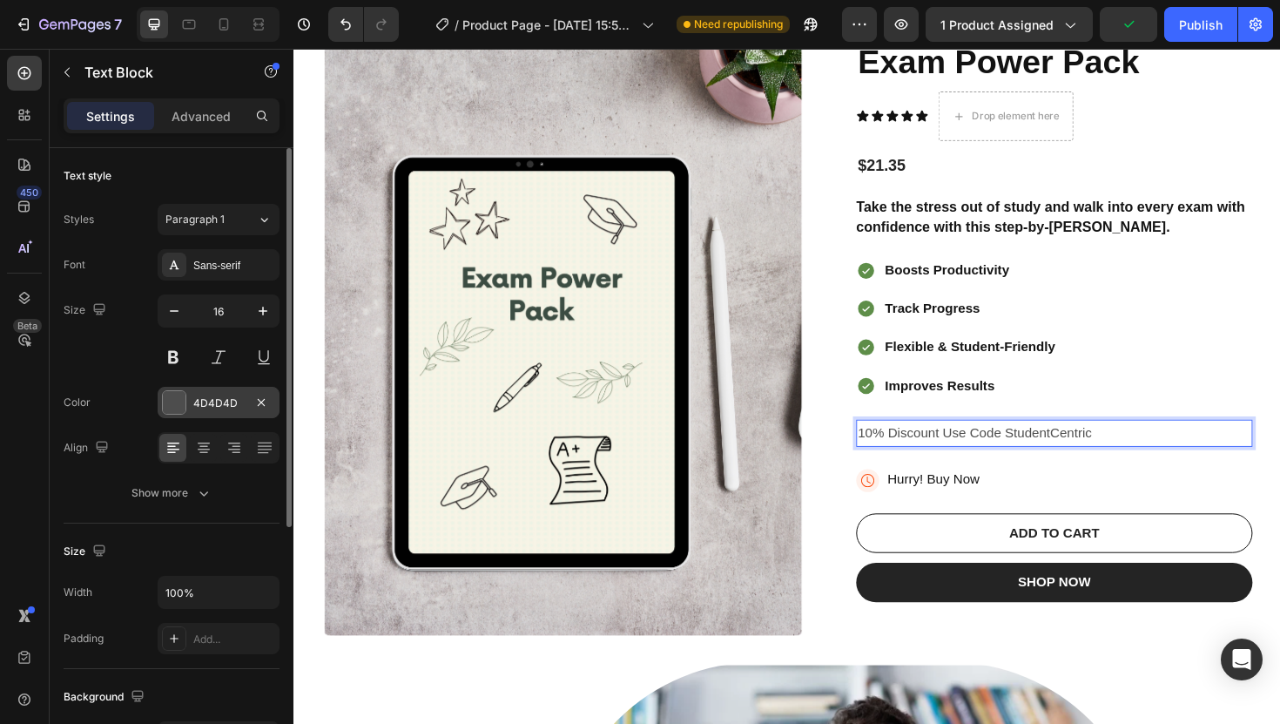
click at [196, 403] on div "4D4D4D" at bounding box center [218, 403] width 51 height 16
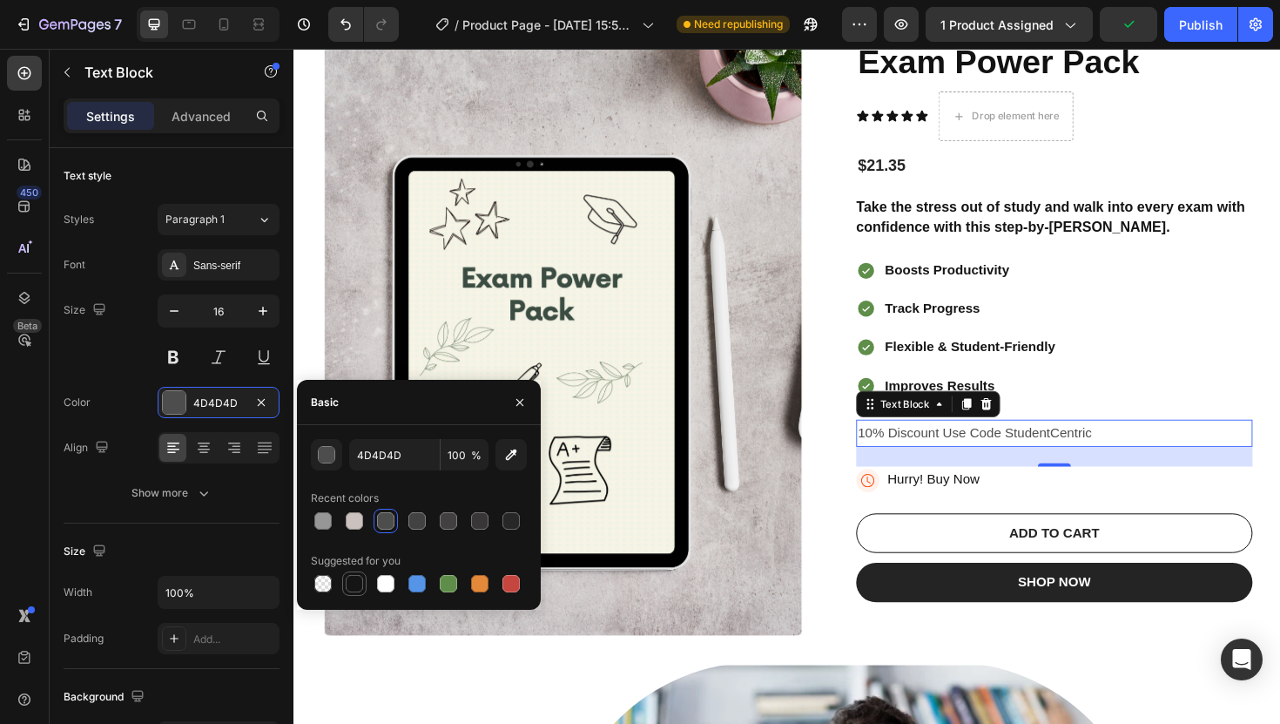
click at [354, 576] on div at bounding box center [354, 583] width 17 height 17
type input "151515"
click at [179, 357] on button at bounding box center [173, 356] width 31 height 31
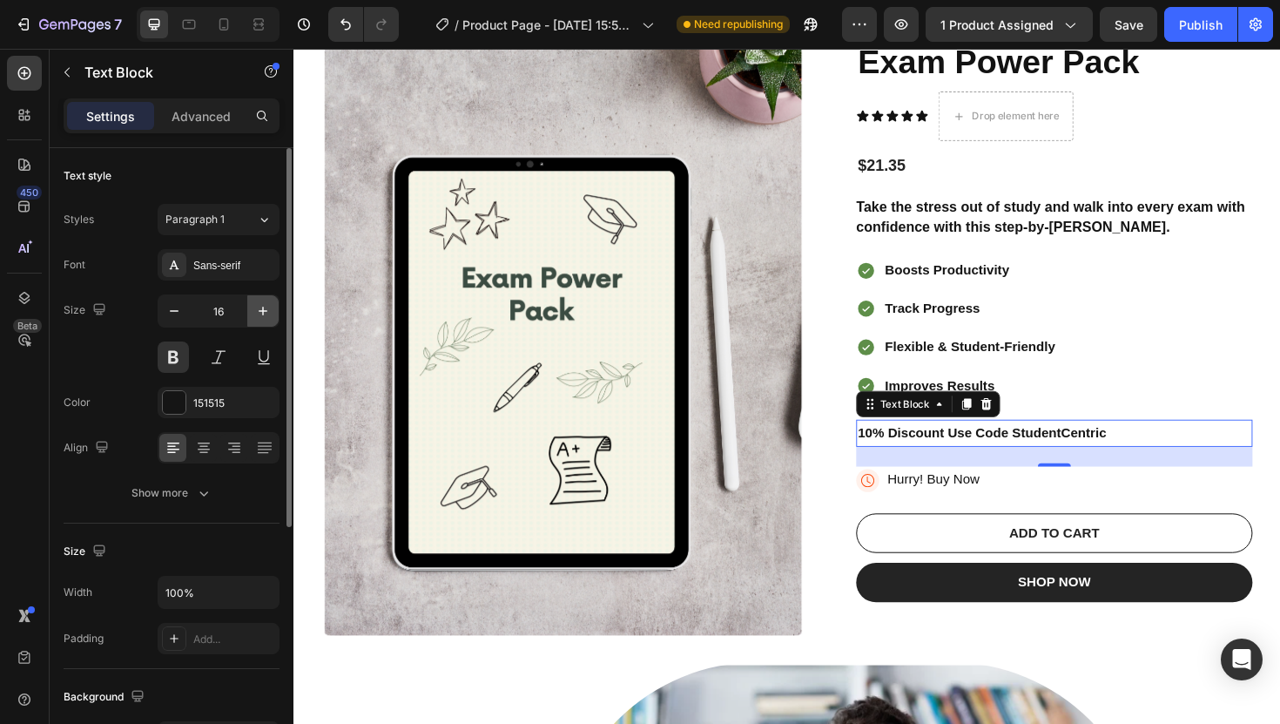
click at [265, 318] on icon "button" at bounding box center [262, 310] width 17 height 17
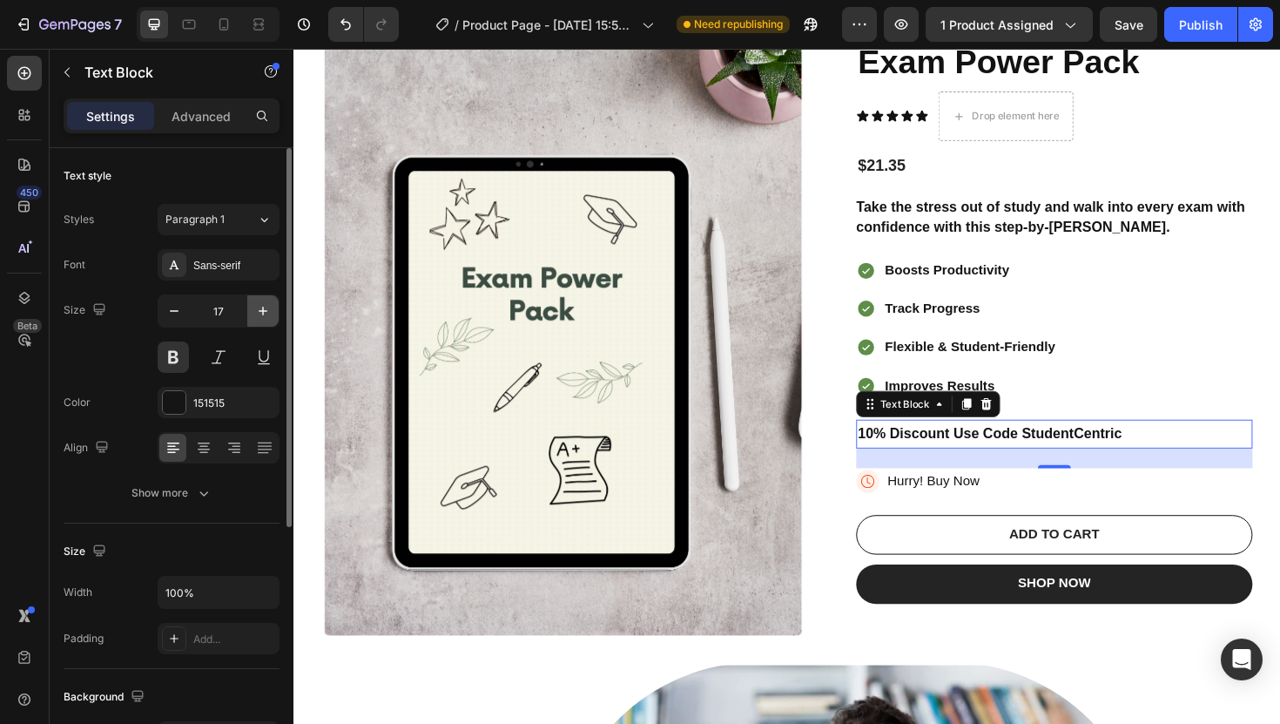
click at [265, 318] on icon "button" at bounding box center [262, 310] width 17 height 17
type input "18"
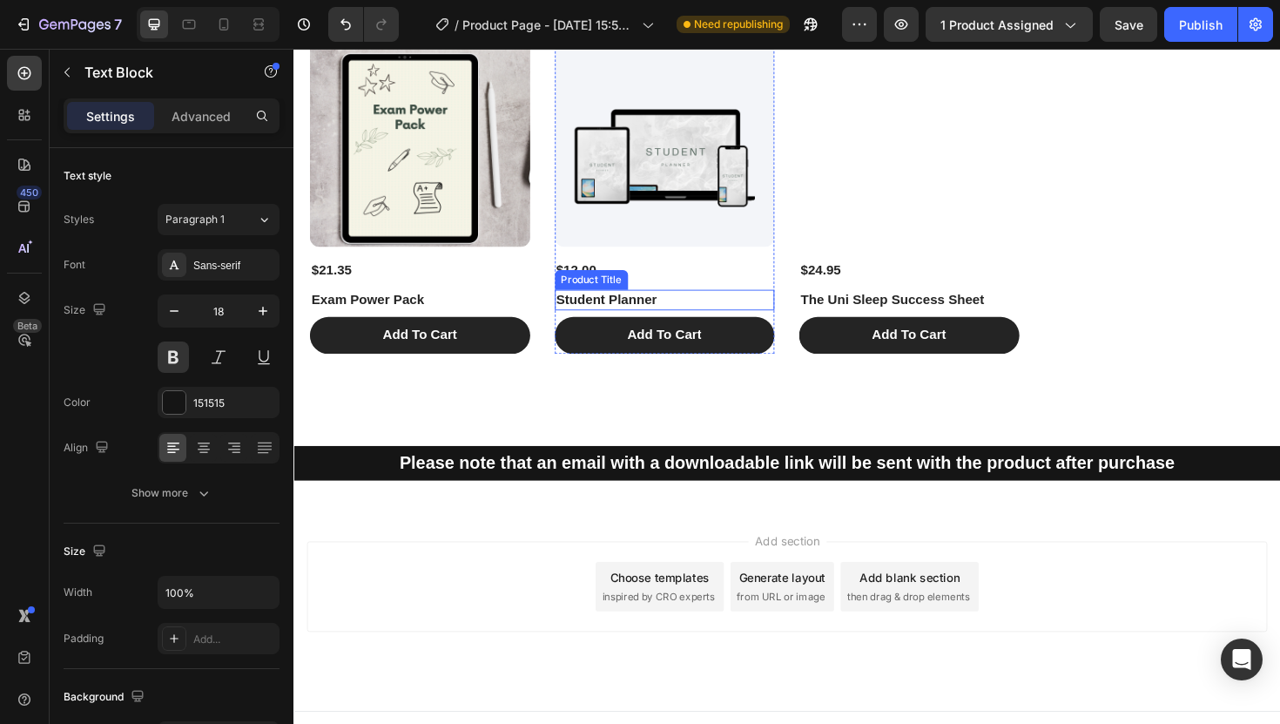
scroll to position [1437, 0]
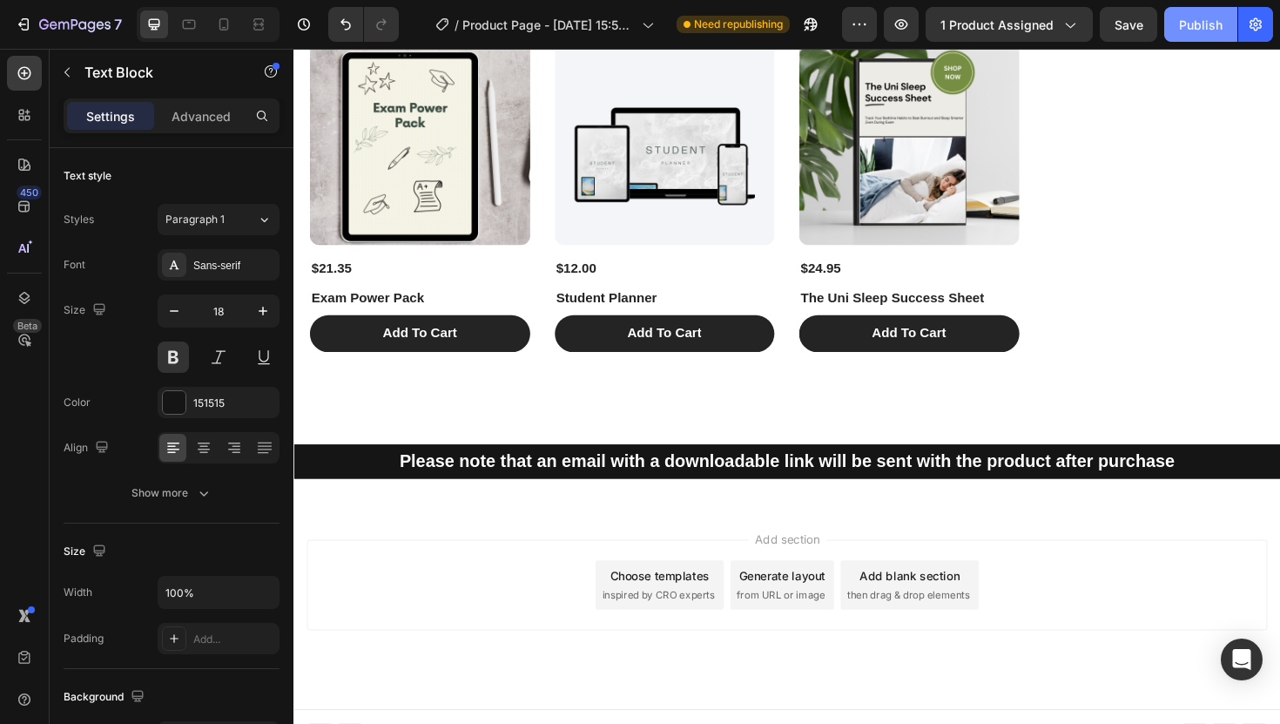
click at [1218, 23] on div "Publish" at bounding box center [1201, 25] width 44 height 18
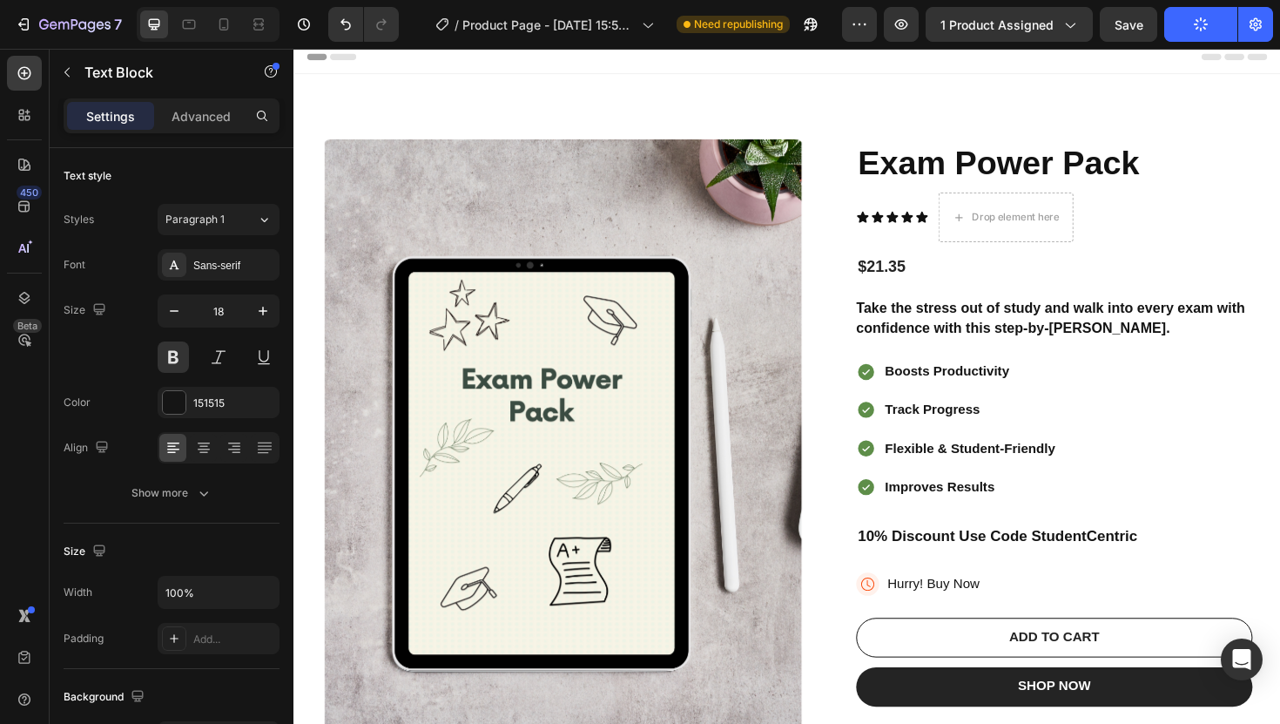
scroll to position [0, 0]
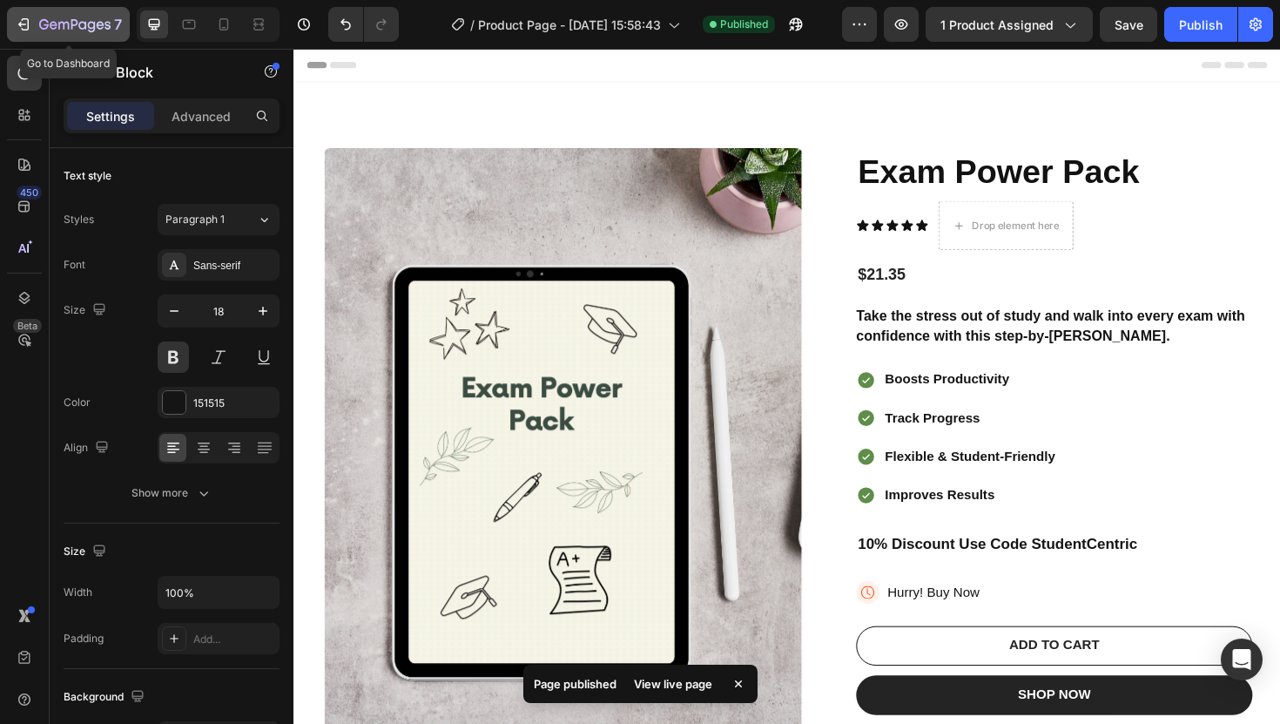
click at [25, 24] on icon "button" at bounding box center [22, 24] width 8 height 5
